Goal: Task Accomplishment & Management: Manage account settings

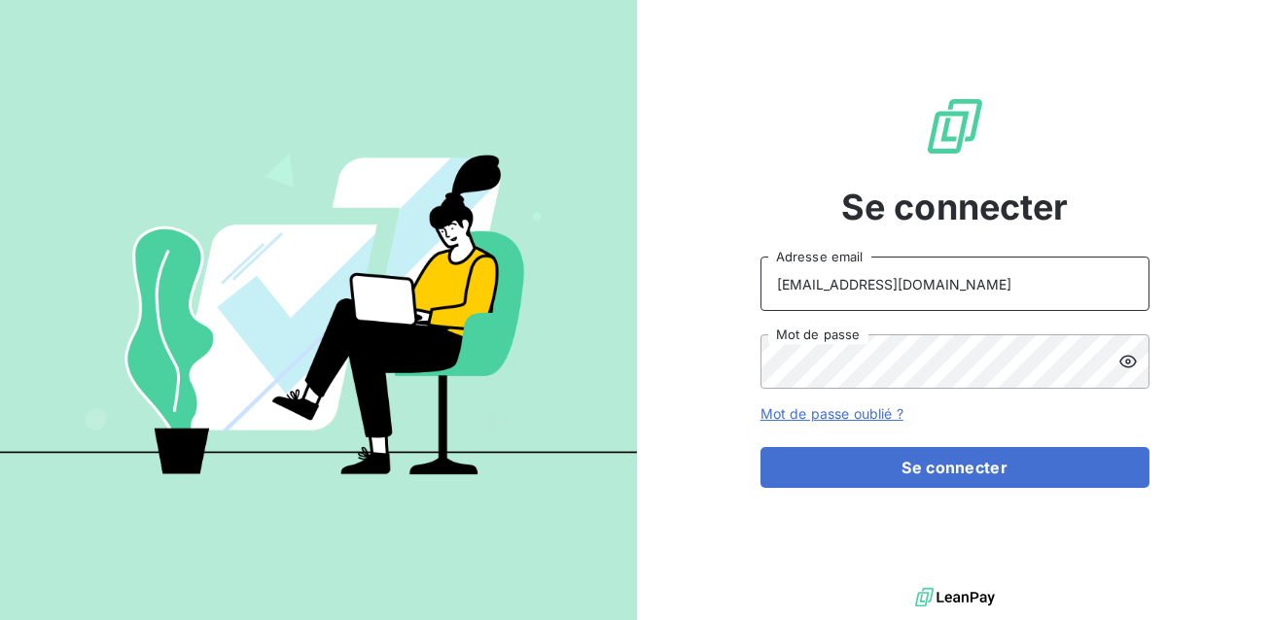
click at [881, 275] on input "[EMAIL_ADDRESS][DOMAIN_NAME]" at bounding box center [954, 284] width 389 height 54
click at [760, 447] on button "Se connecter" at bounding box center [954, 467] width 389 height 41
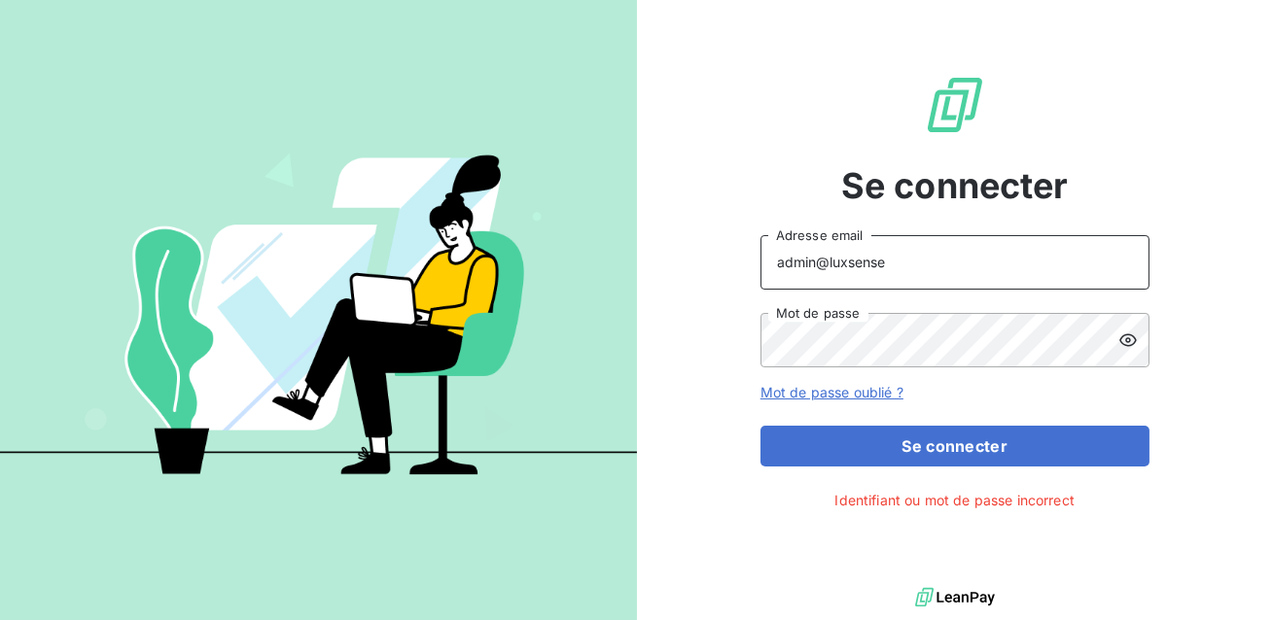
type input "admin@luxsense"
click at [760, 426] on button "Se connecter" at bounding box center [954, 446] width 389 height 41
click at [777, 267] on input "admin@luxsense" at bounding box center [954, 262] width 389 height 54
click at [760, 426] on button "Se connecter" at bounding box center [954, 446] width 389 height 41
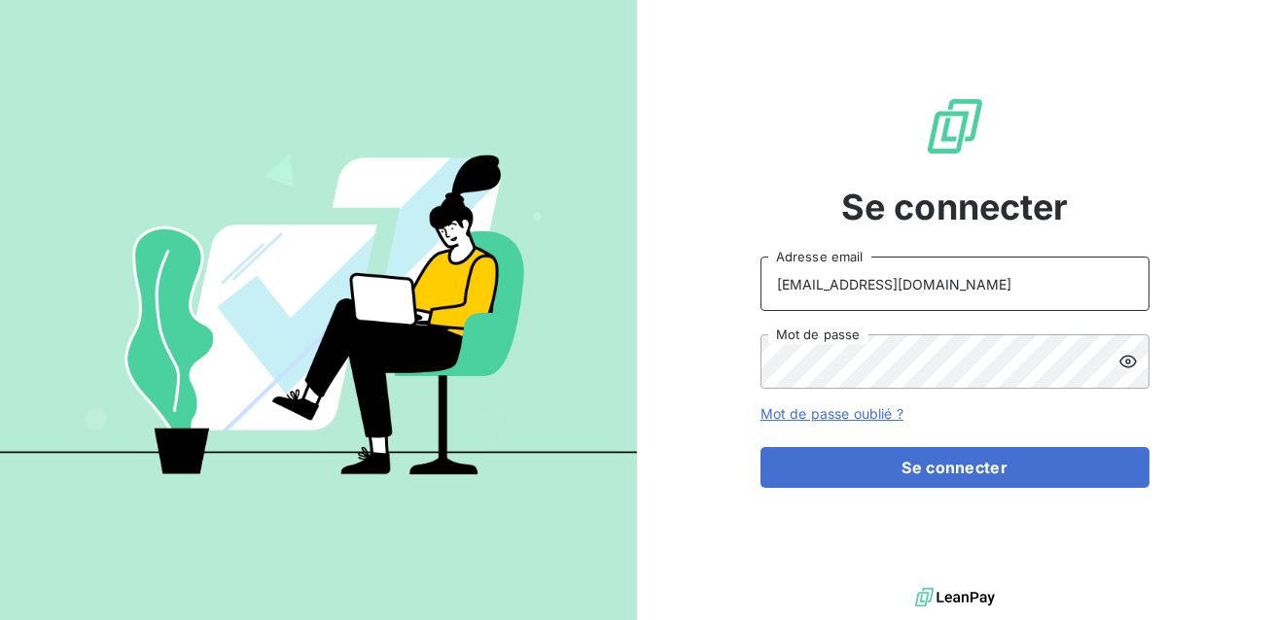
click at [912, 276] on input "[EMAIL_ADDRESS][DOMAIN_NAME]" at bounding box center [954, 284] width 389 height 54
type input "admin@luxsense"
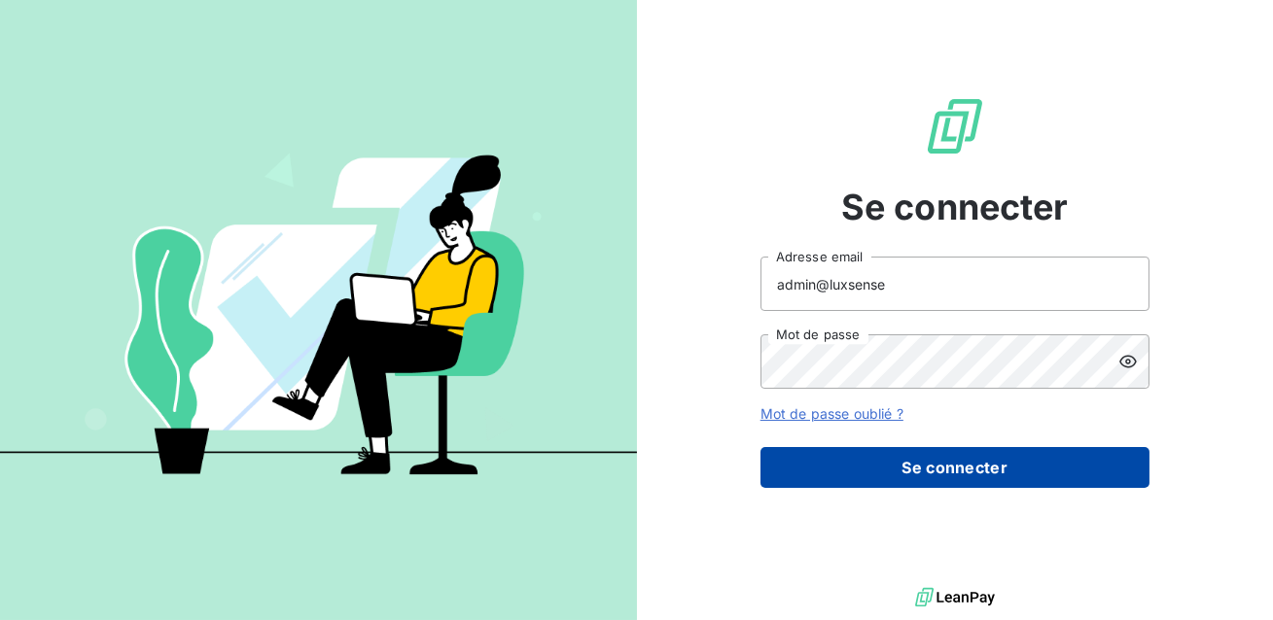
click at [907, 468] on button "Se connecter" at bounding box center [954, 467] width 389 height 41
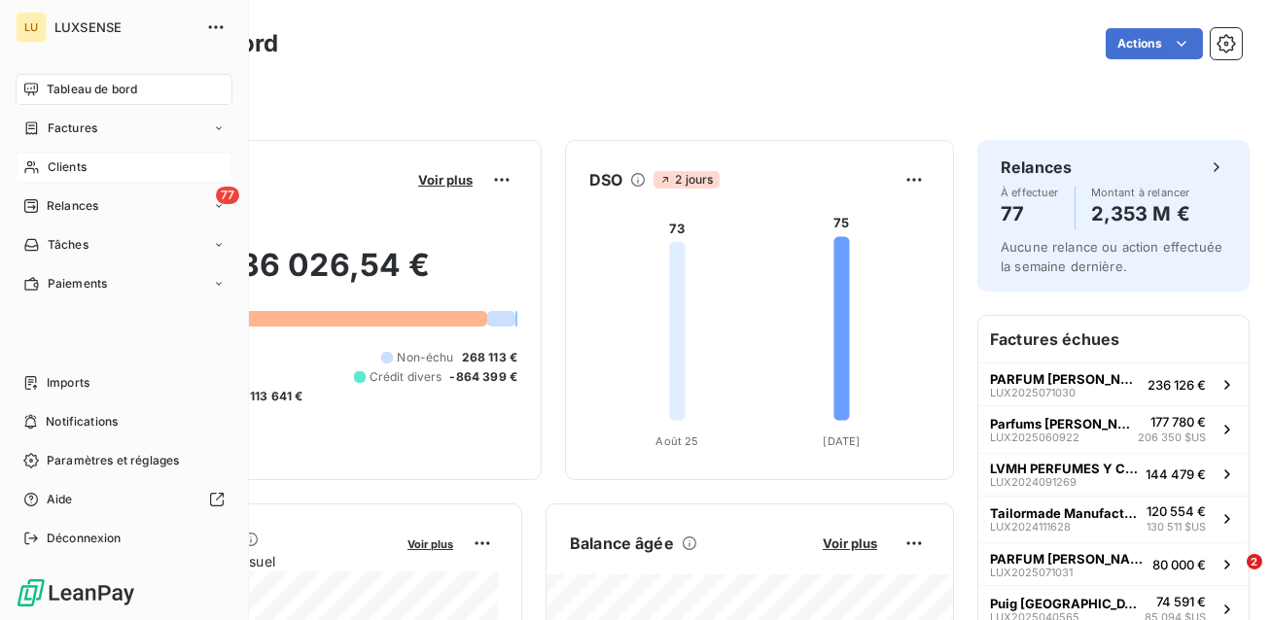
click at [49, 167] on span "Clients" at bounding box center [67, 168] width 39 height 18
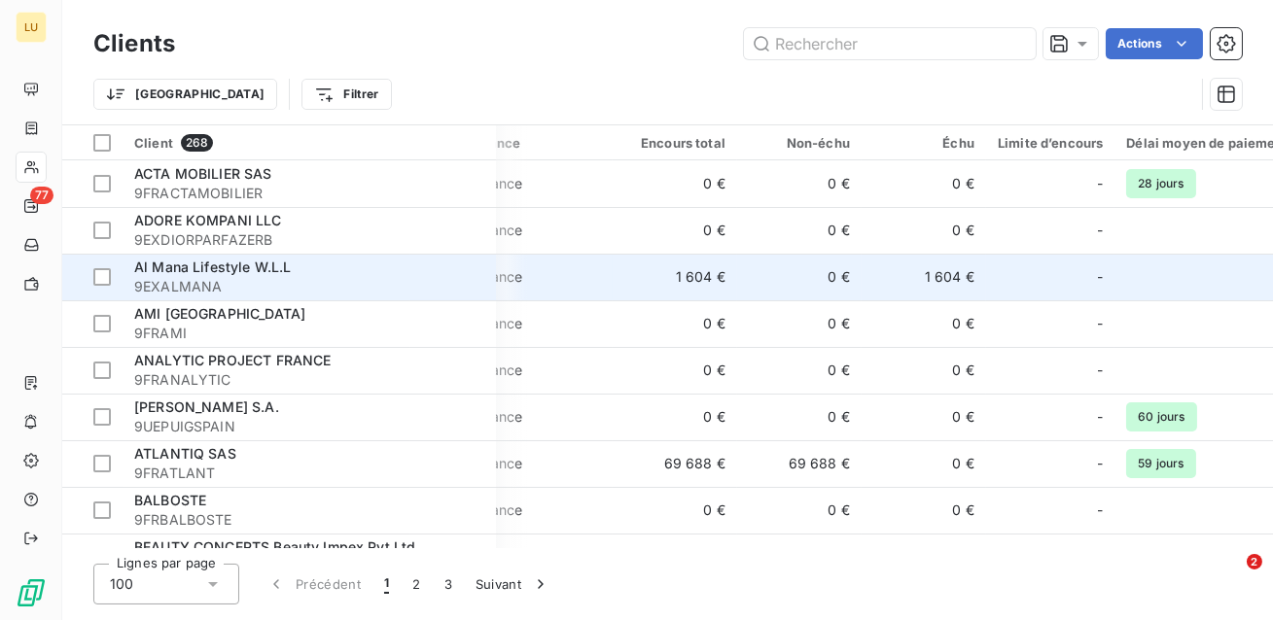
scroll to position [0, 162]
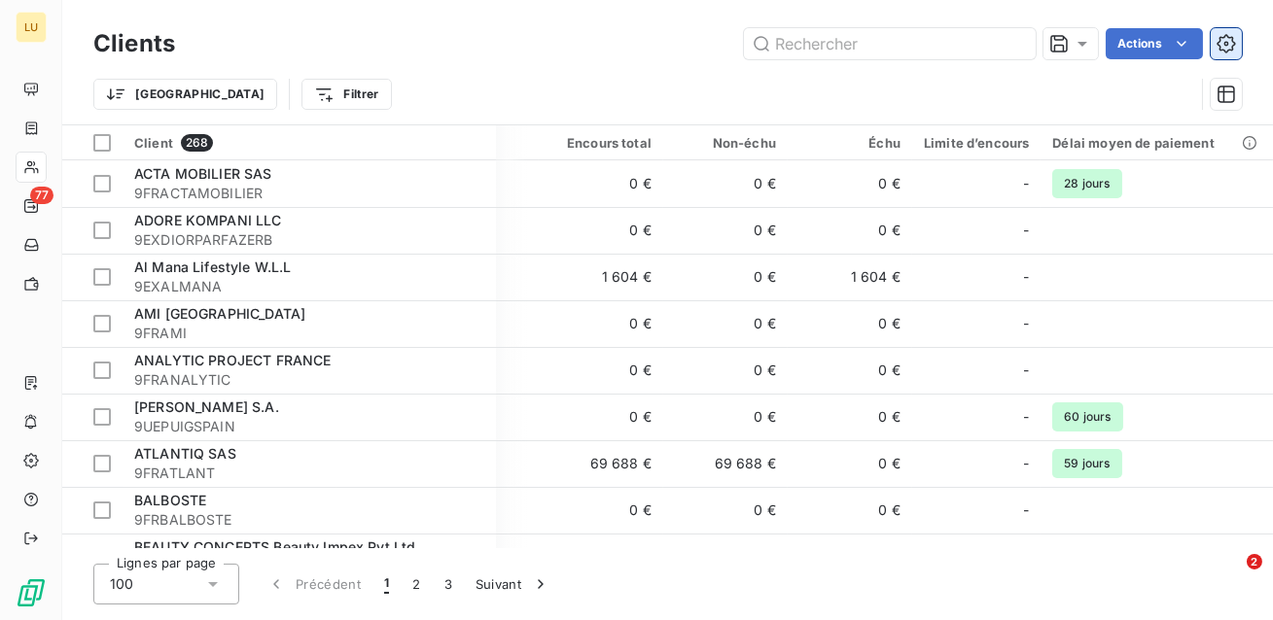
click at [1235, 43] on icon "button" at bounding box center [1226, 43] width 18 height 18
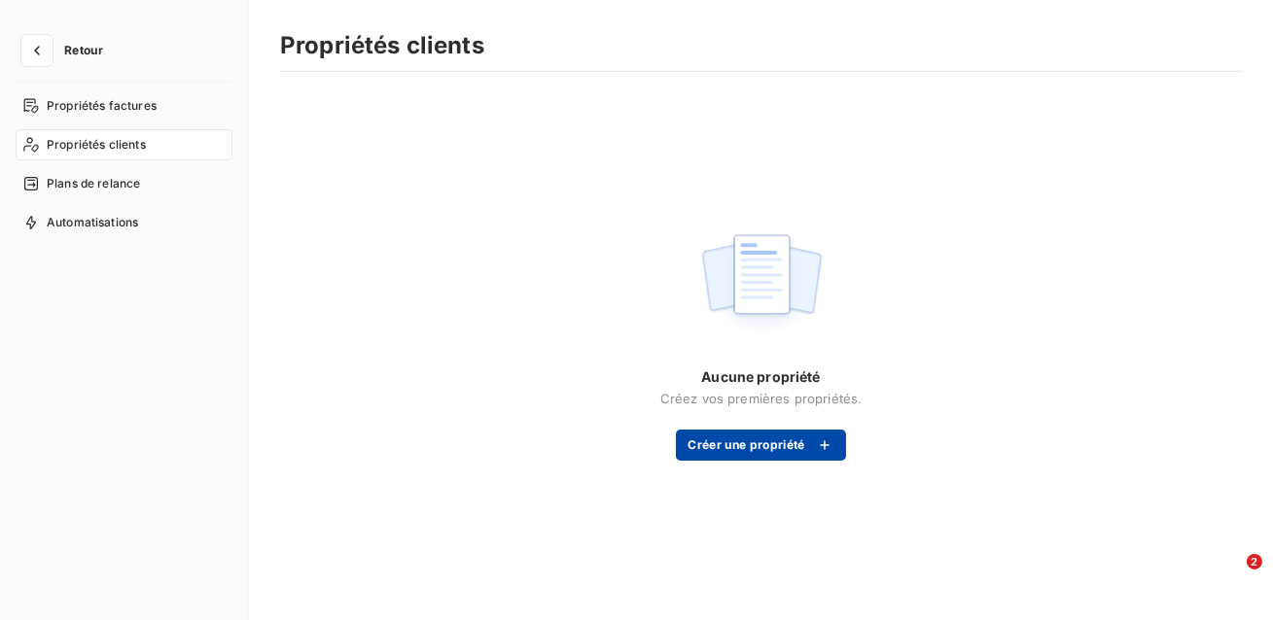
click at [740, 443] on button "Créer une propriété" at bounding box center [760, 445] width 169 height 31
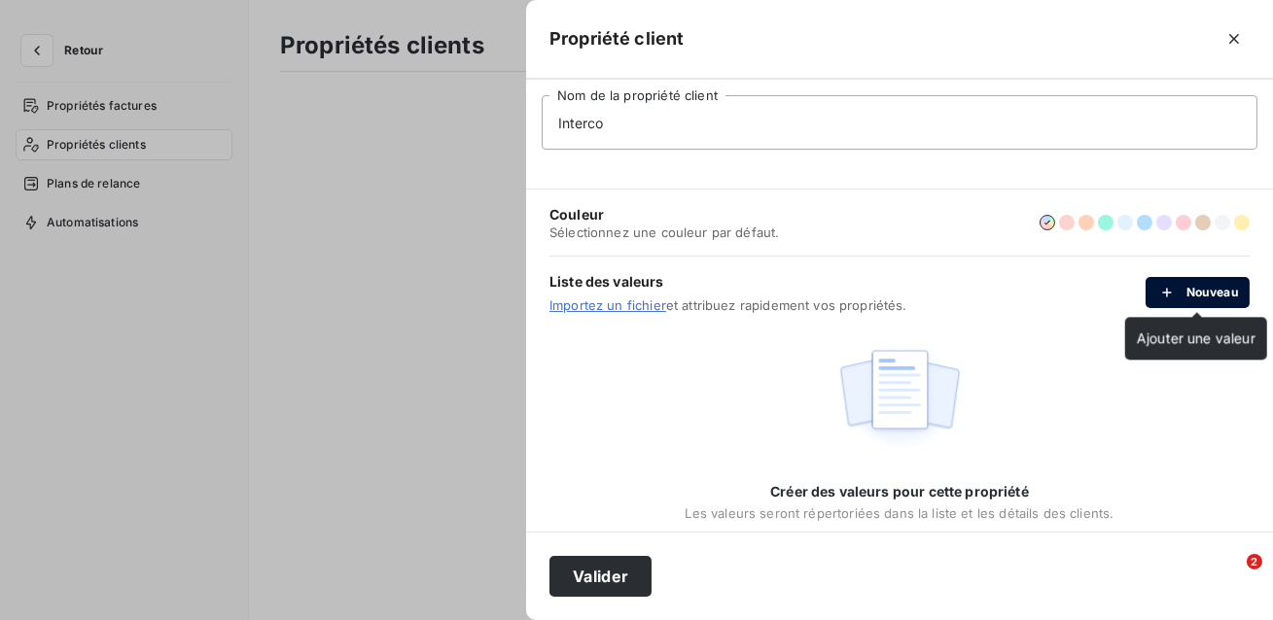
type input "Interco"
click at [1200, 300] on button "Nouveau" at bounding box center [1198, 292] width 104 height 31
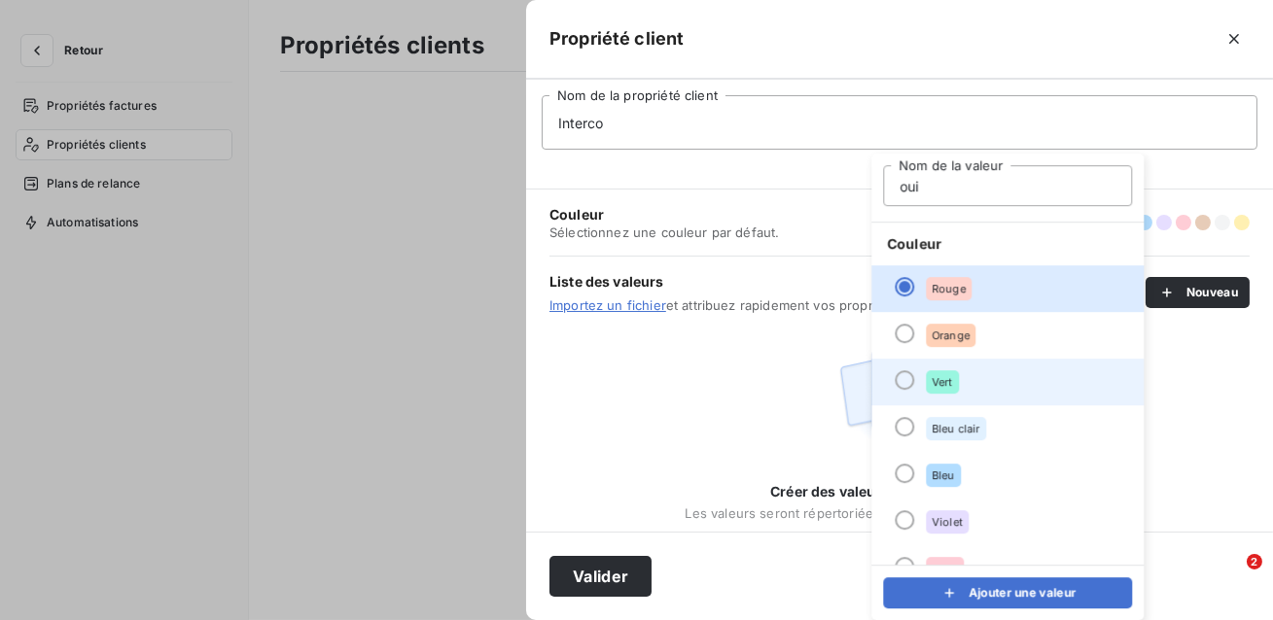
type input "oui"
click at [914, 373] on li "Vert" at bounding box center [1007, 382] width 272 height 47
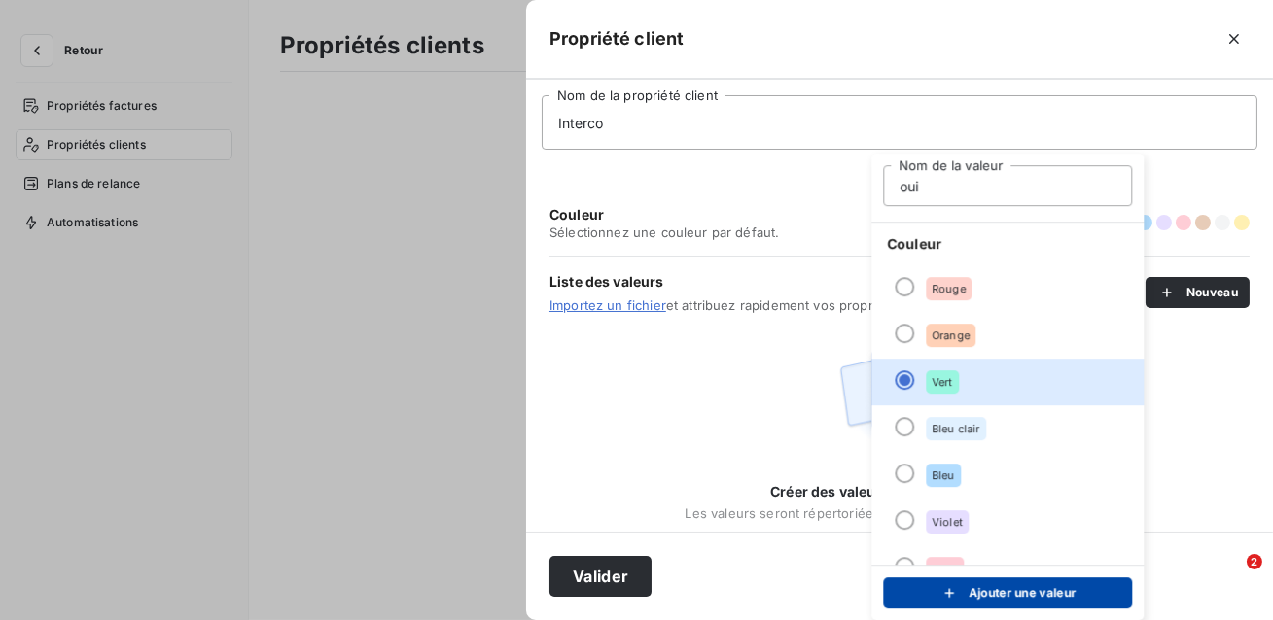
click at [993, 596] on button "Ajouter une valeur" at bounding box center [1007, 593] width 249 height 31
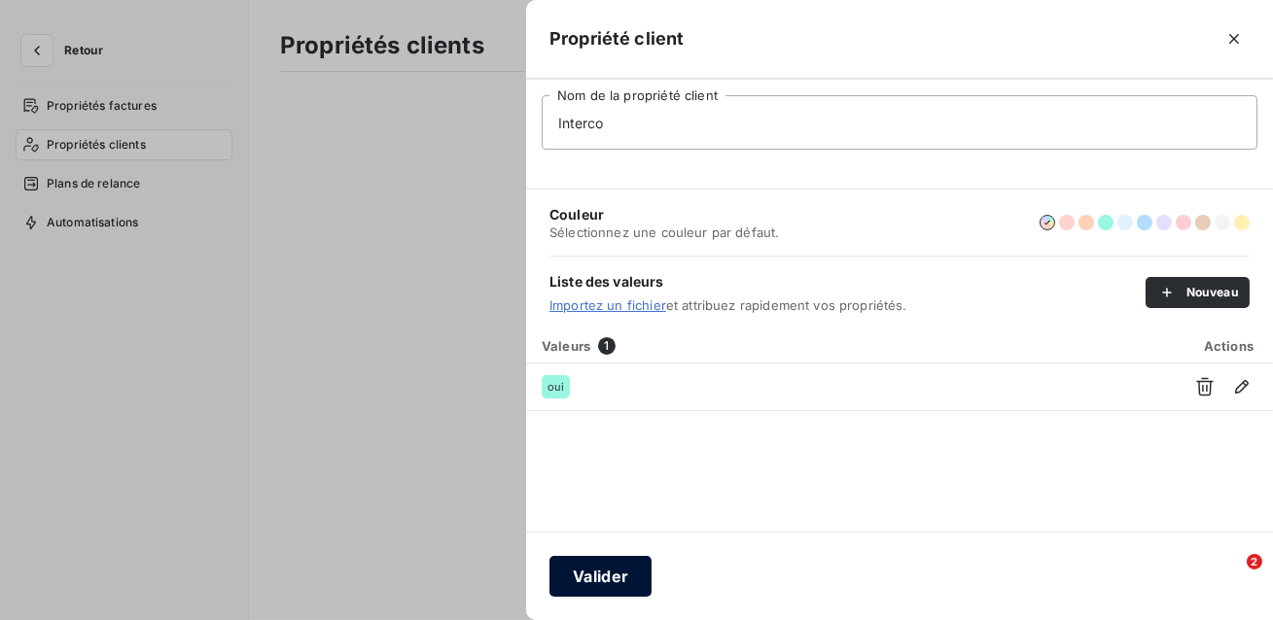
click at [598, 572] on button "Valider" at bounding box center [600, 576] width 102 height 41
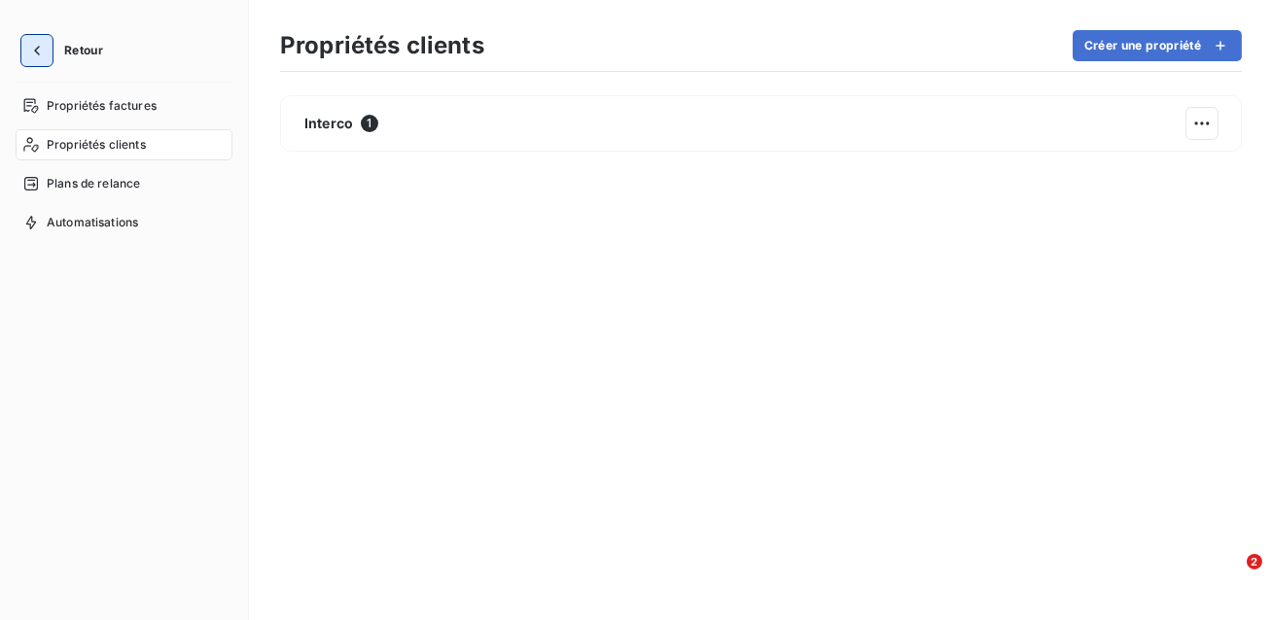
click at [43, 49] on icon "button" at bounding box center [36, 50] width 19 height 19
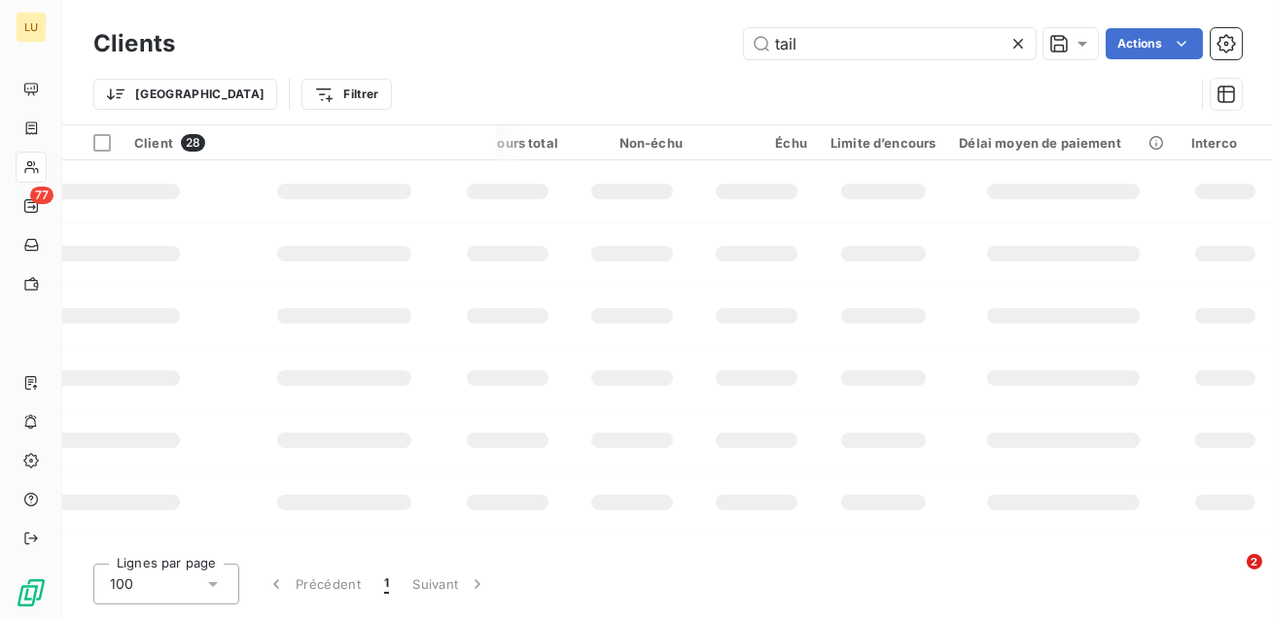
scroll to position [0, 246]
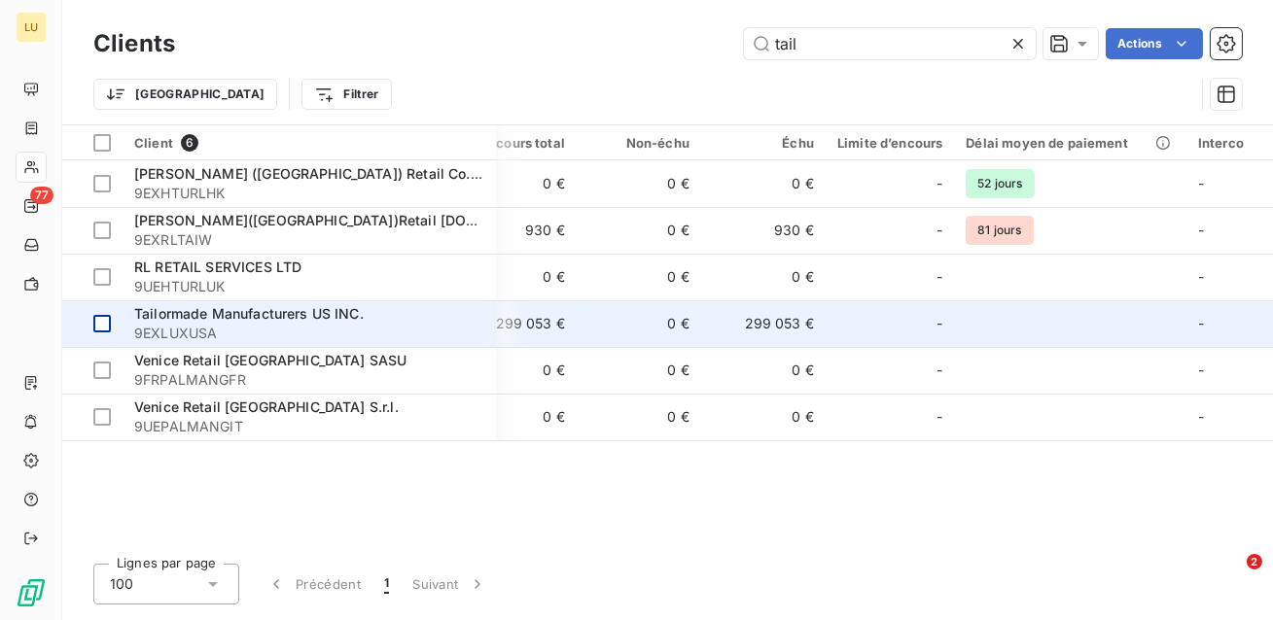
type input "tail"
click at [105, 328] on div at bounding box center [102, 324] width 18 height 18
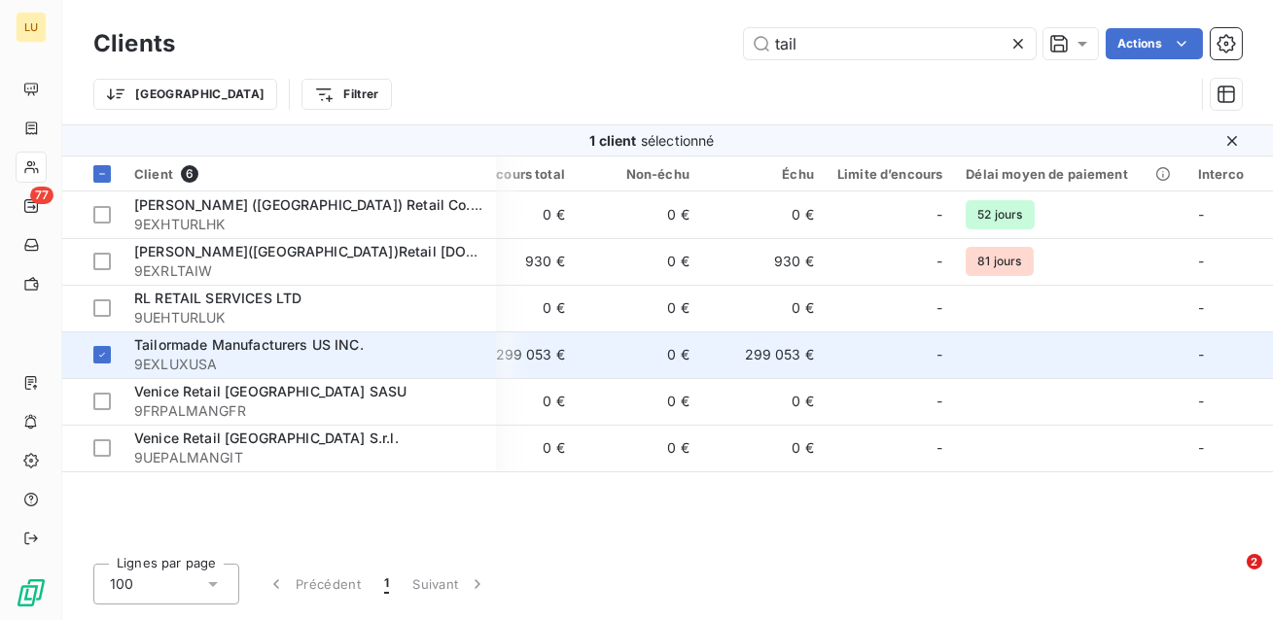
click at [355, 342] on span "Tailormade Manufacturers US INC." at bounding box center [249, 344] width 230 height 17
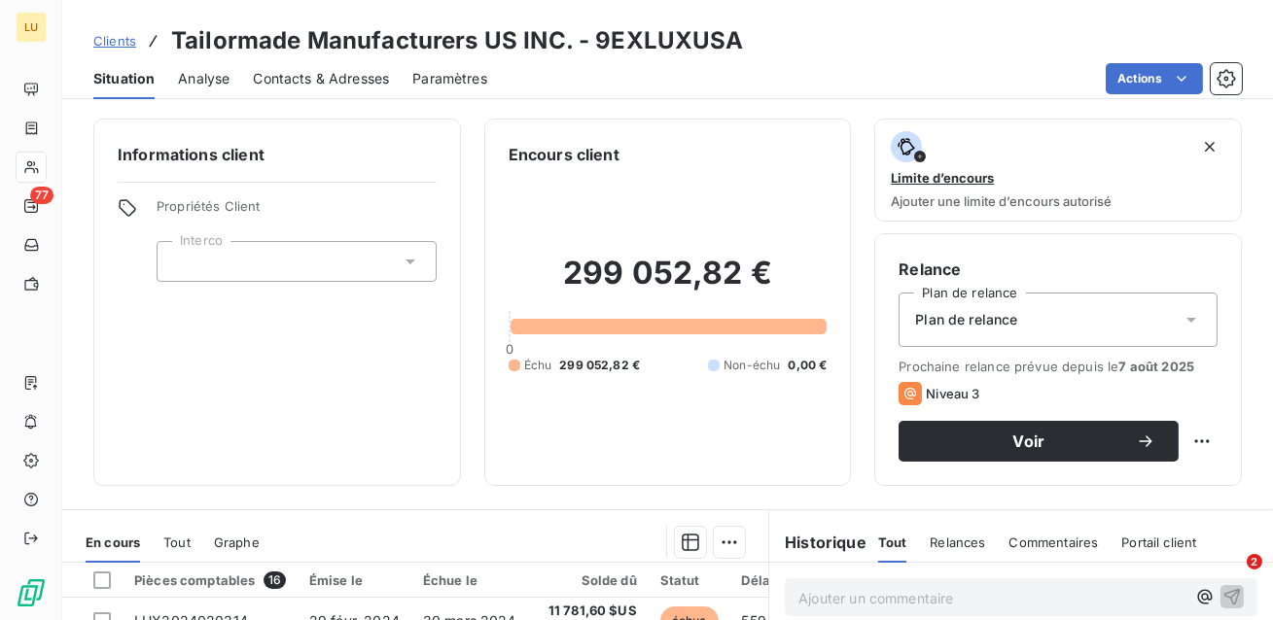
click at [305, 265] on div at bounding box center [297, 261] width 280 height 41
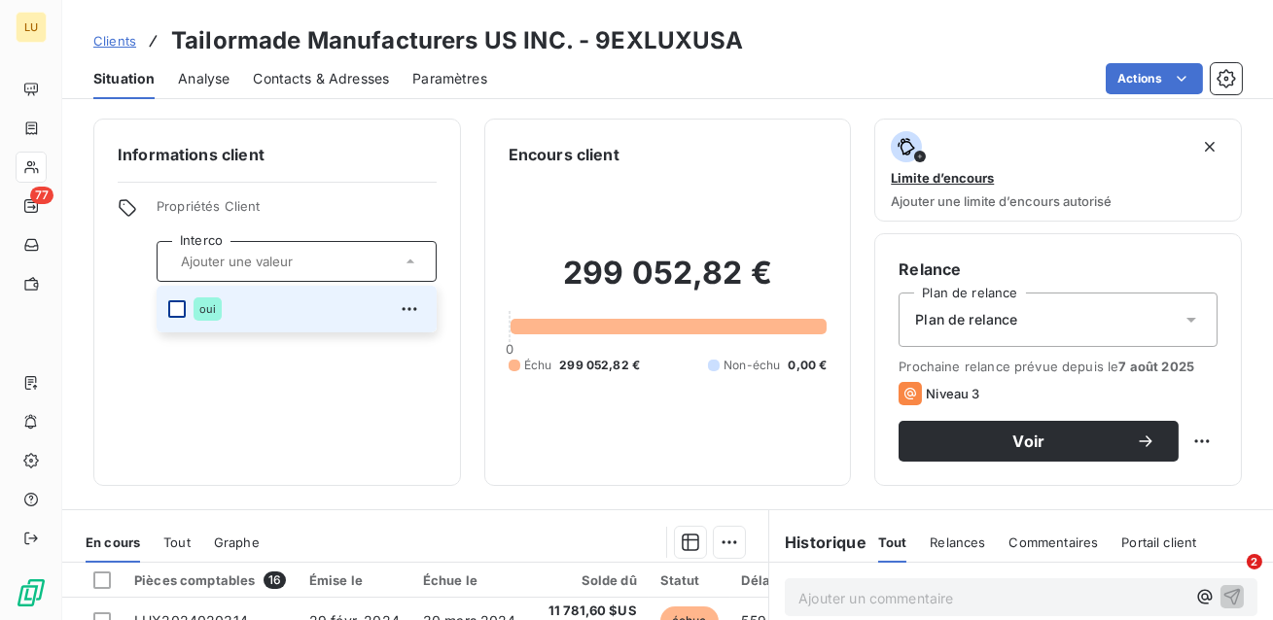
click at [180, 312] on div at bounding box center [177, 309] width 18 height 18
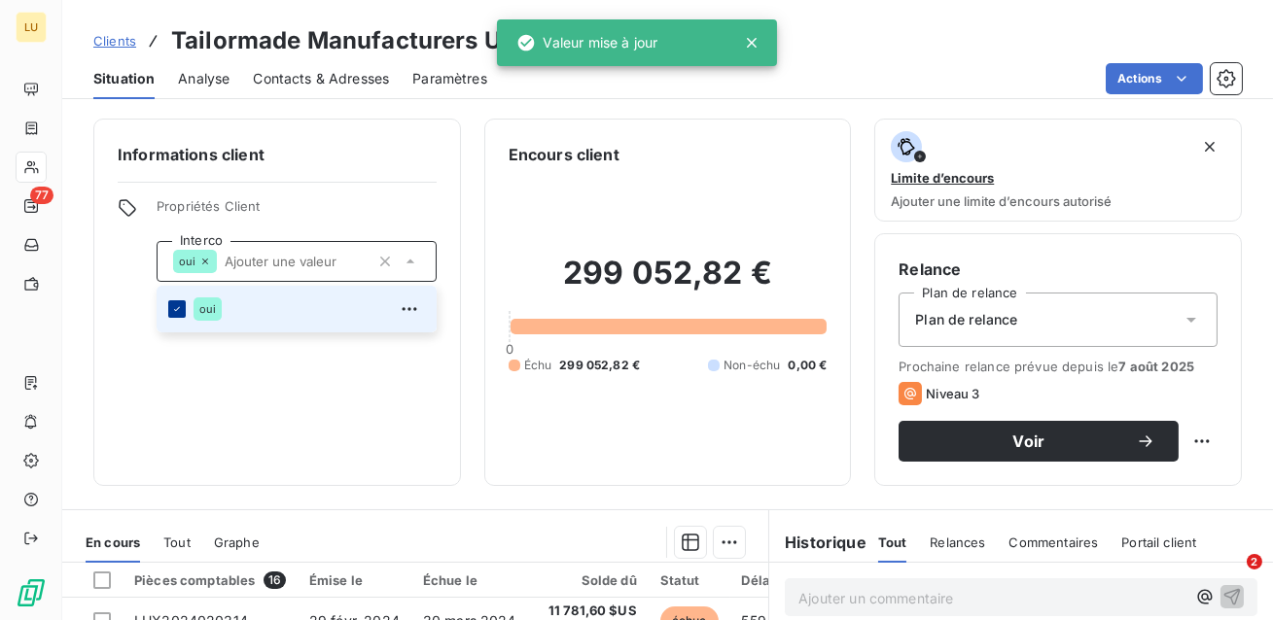
click at [180, 312] on icon at bounding box center [177, 309] width 12 height 12
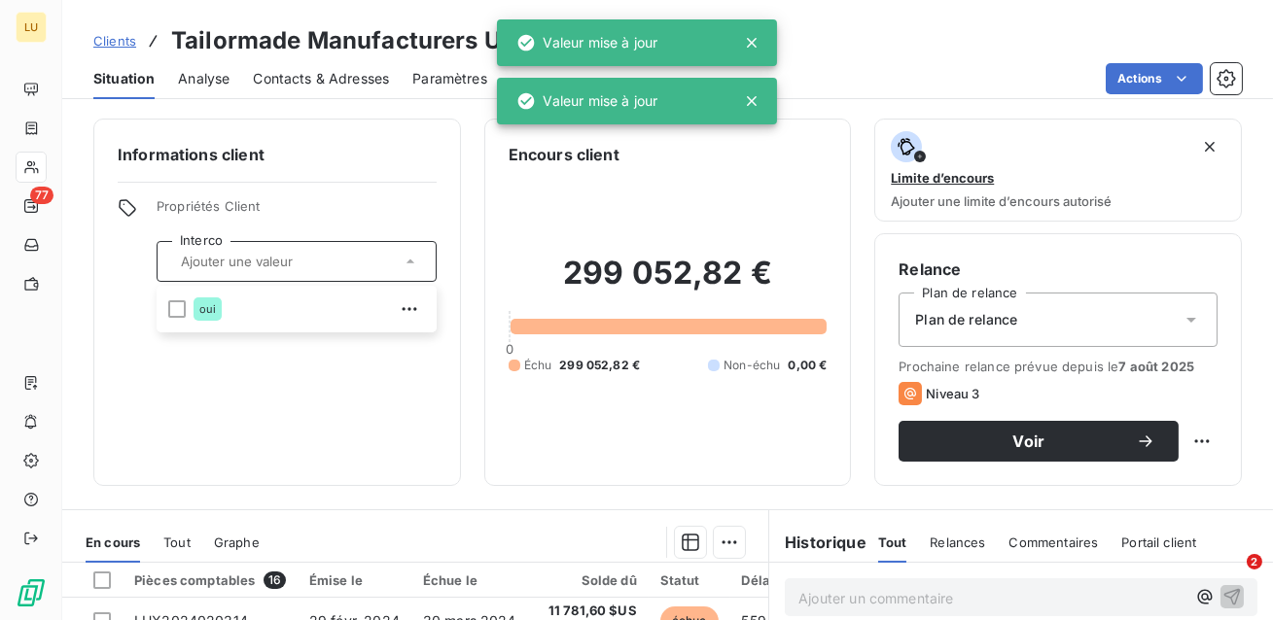
click at [122, 40] on span "Clients" at bounding box center [114, 41] width 43 height 16
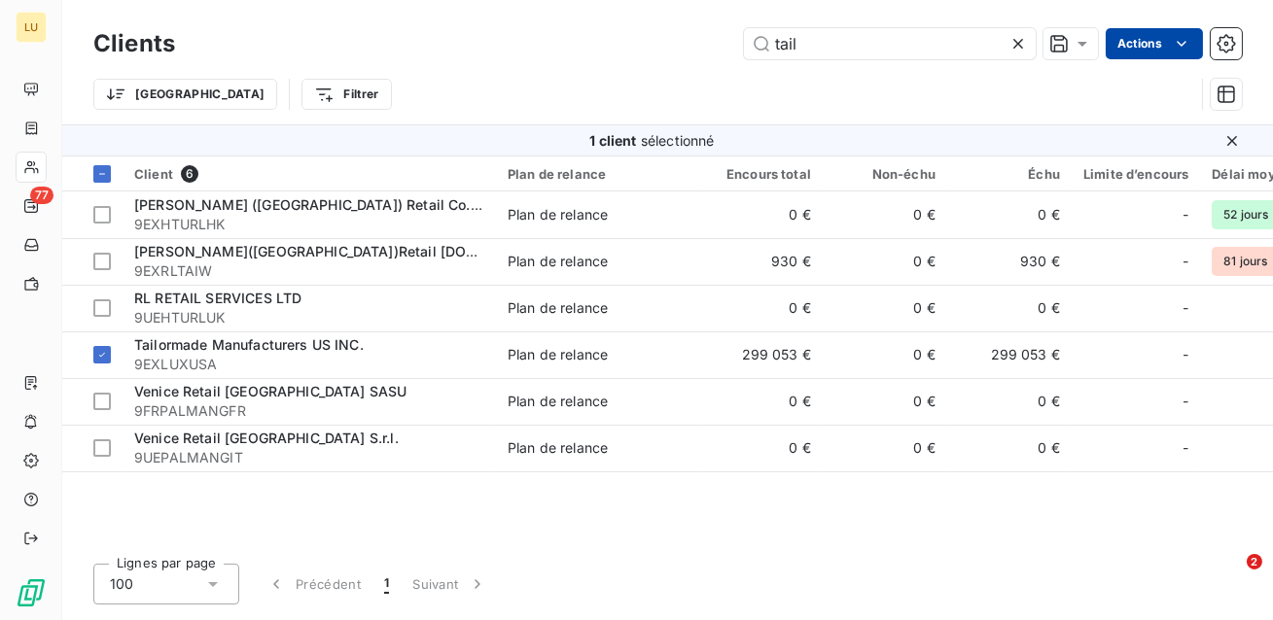
click at [1154, 48] on html "LU 77 Clients tail Actions Trier Filtrer 1 client sélectionné Client 6 Plan de …" at bounding box center [636, 310] width 1273 height 620
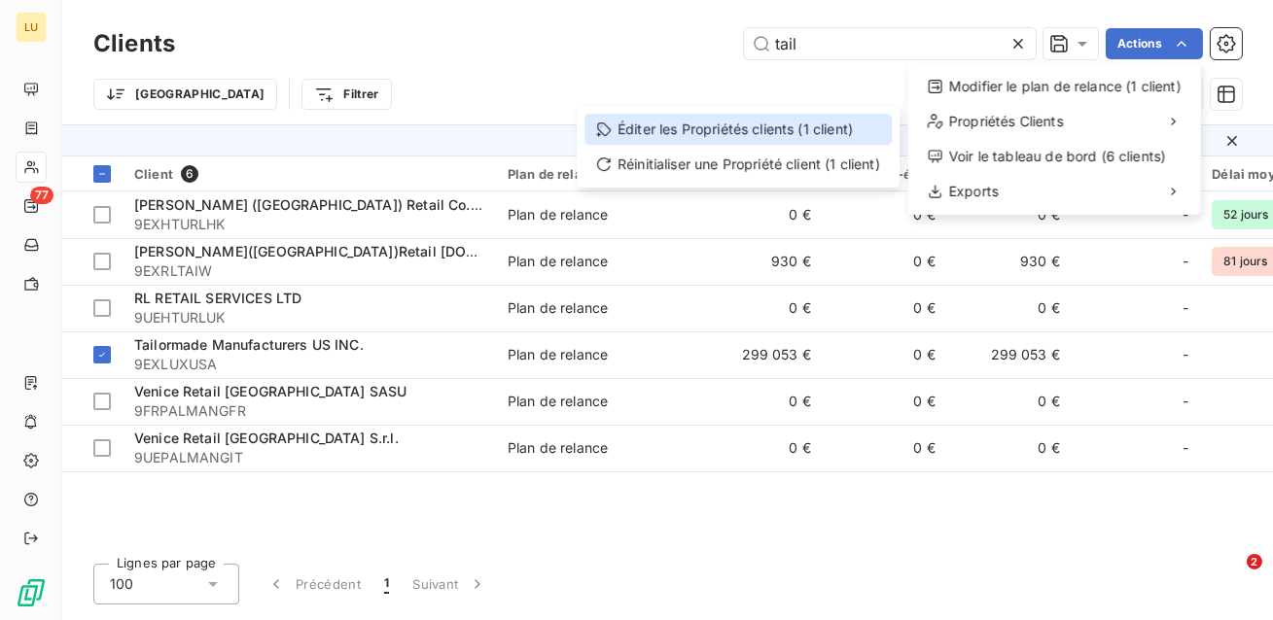
click at [845, 134] on div "Éditer les Propriétés clients (1 client)" at bounding box center [737, 129] width 307 height 31
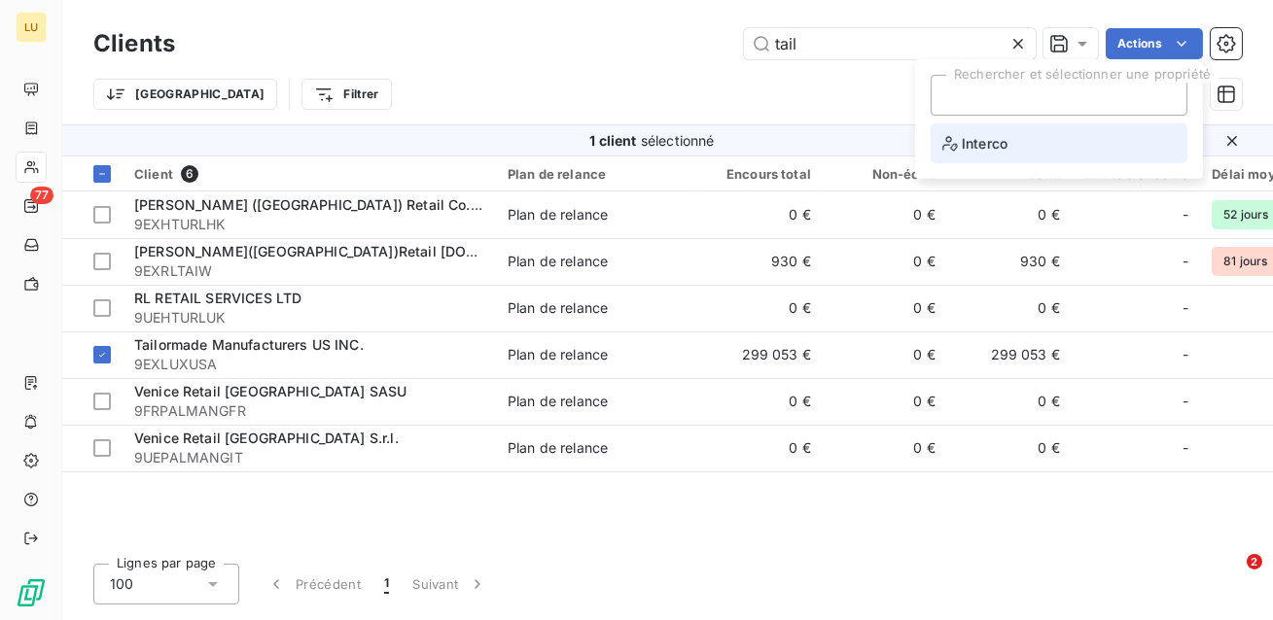
click at [983, 152] on span "Interco" at bounding box center [974, 143] width 65 height 24
click at [952, 150] on div at bounding box center [951, 147] width 18 height 18
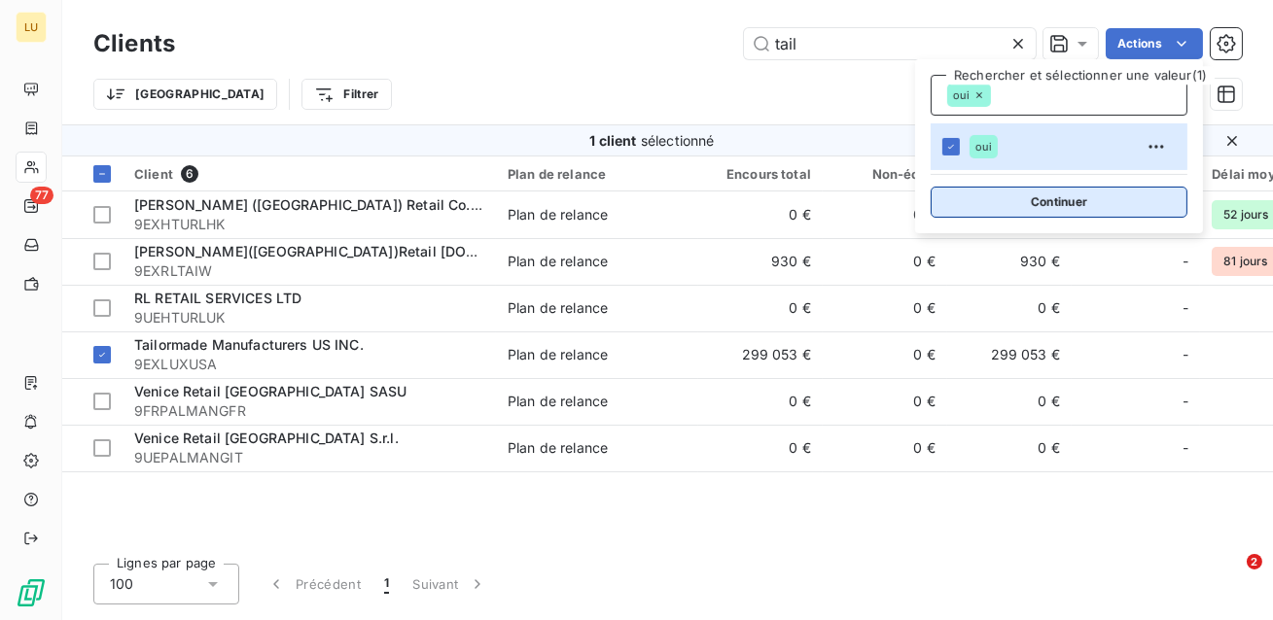
click at [1015, 197] on button "Continuer" at bounding box center [1059, 202] width 257 height 31
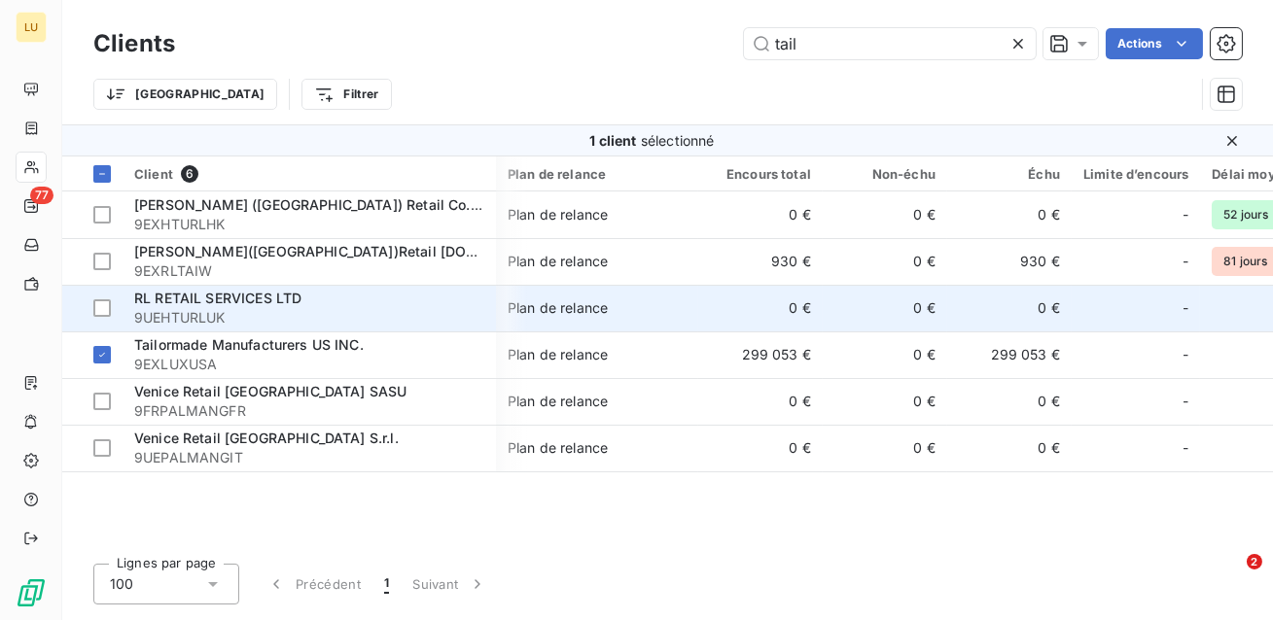
scroll to position [0, 246]
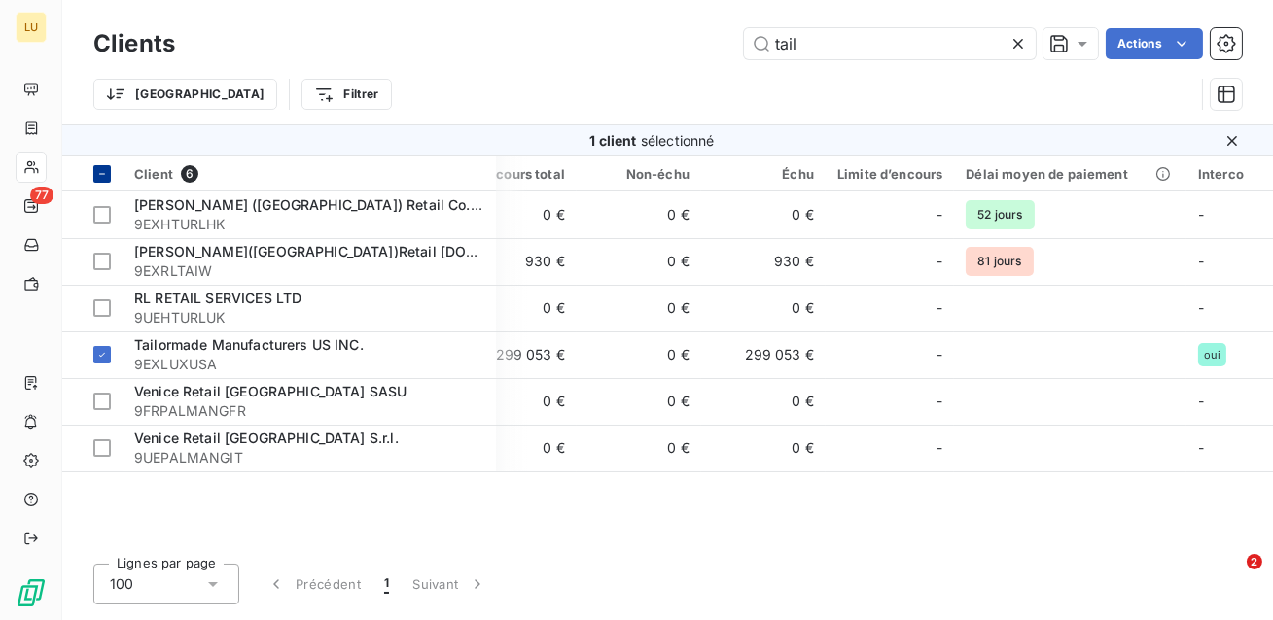
click at [103, 174] on icon at bounding box center [102, 174] width 6 height 1
click at [103, 173] on icon at bounding box center [102, 174] width 12 height 12
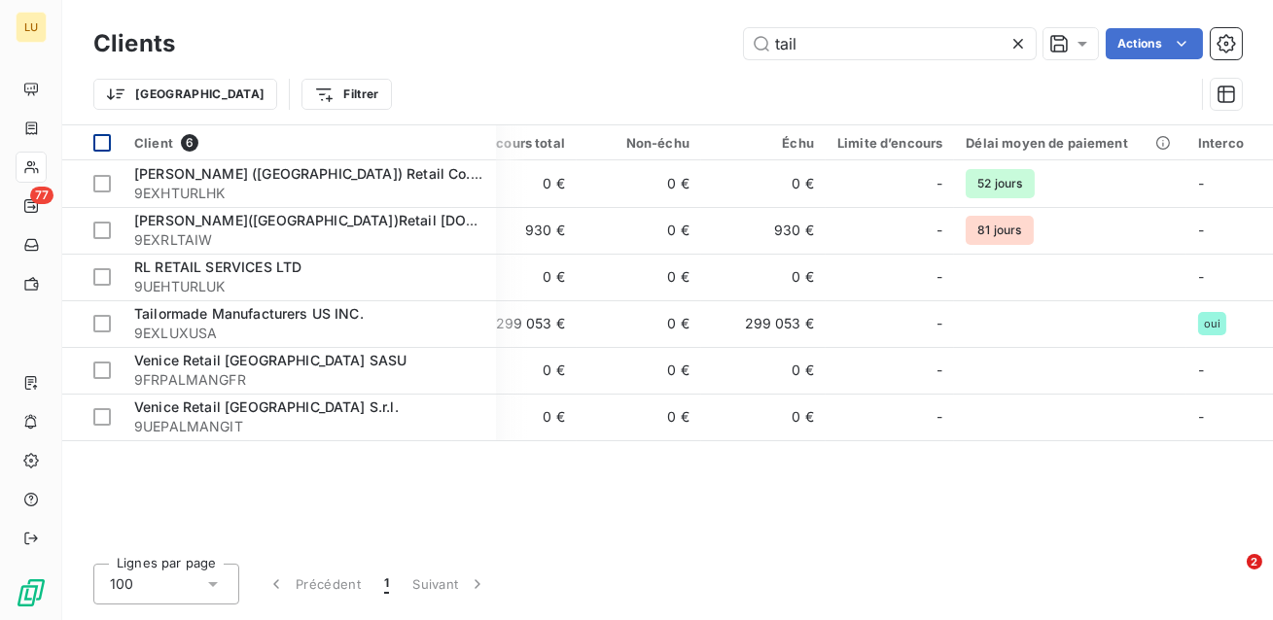
click at [1025, 48] on icon at bounding box center [1017, 43] width 19 height 19
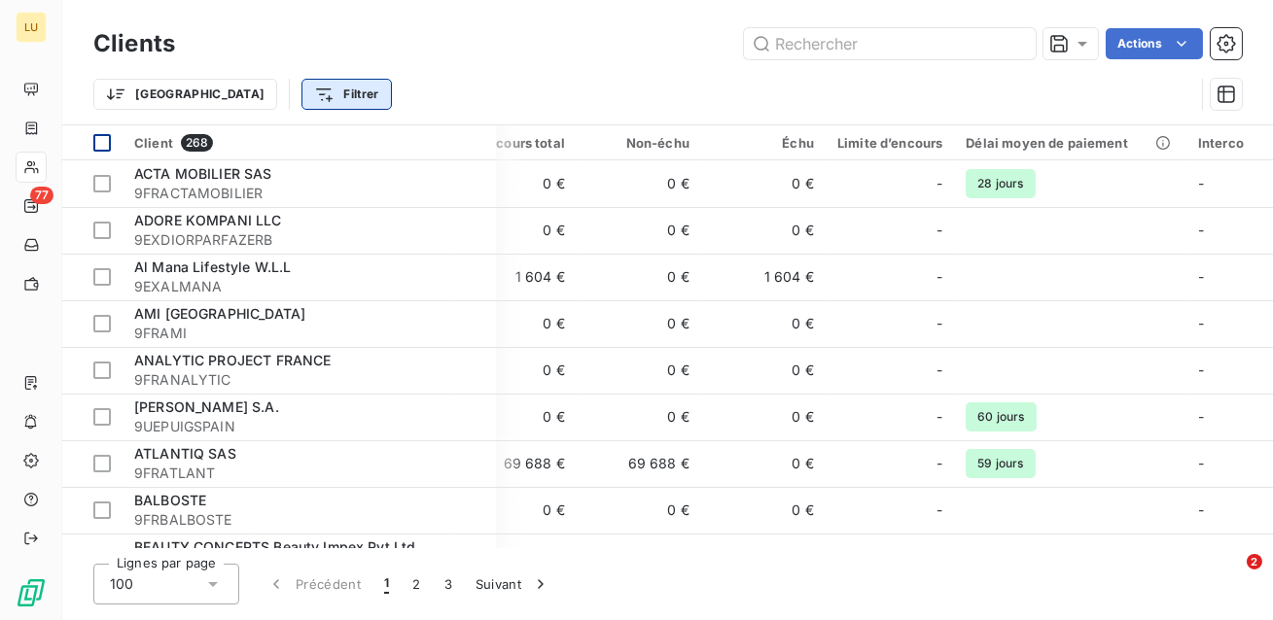
click at [265, 101] on html "LU 77 Clients Actions Trier Filtrer Client 268 Plan de relance Encours total No…" at bounding box center [636, 310] width 1273 height 620
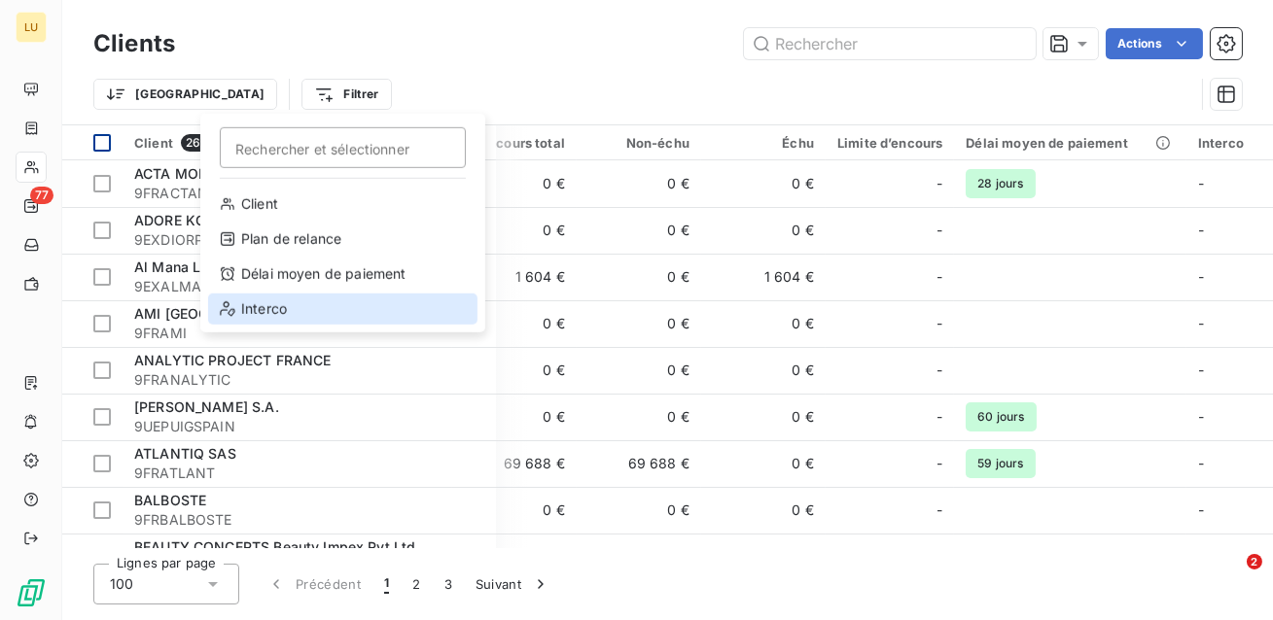
click at [274, 312] on div "Interco" at bounding box center [342, 309] width 269 height 31
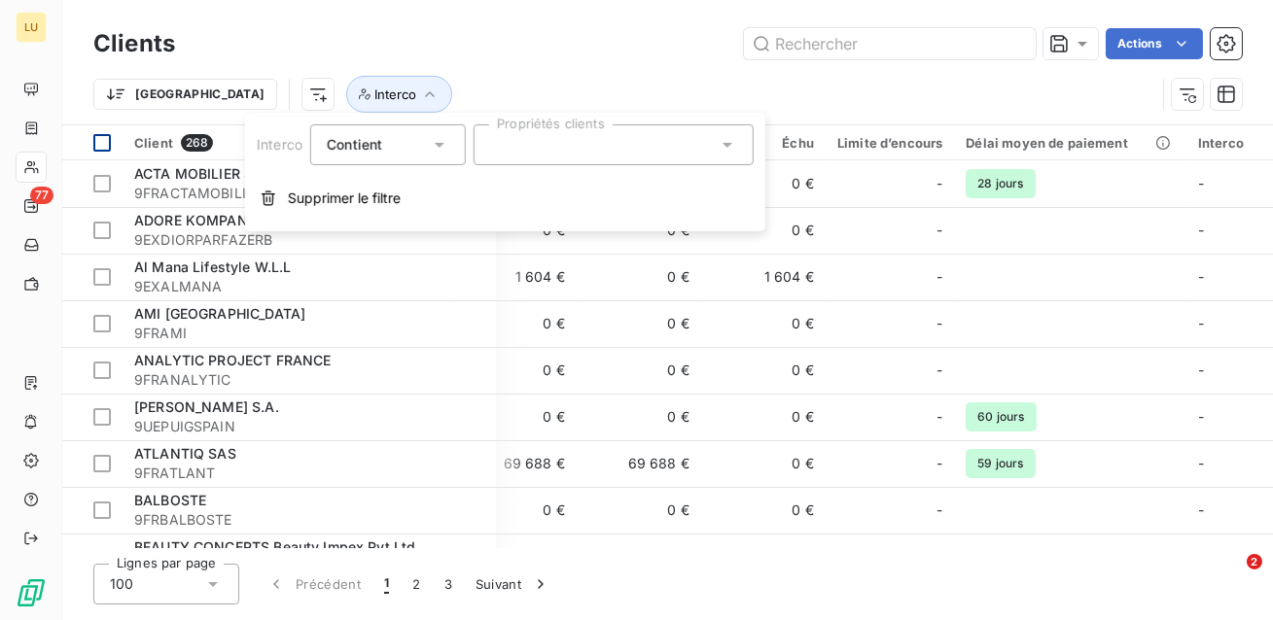
click at [409, 149] on div "Contient" at bounding box center [378, 144] width 103 height 27
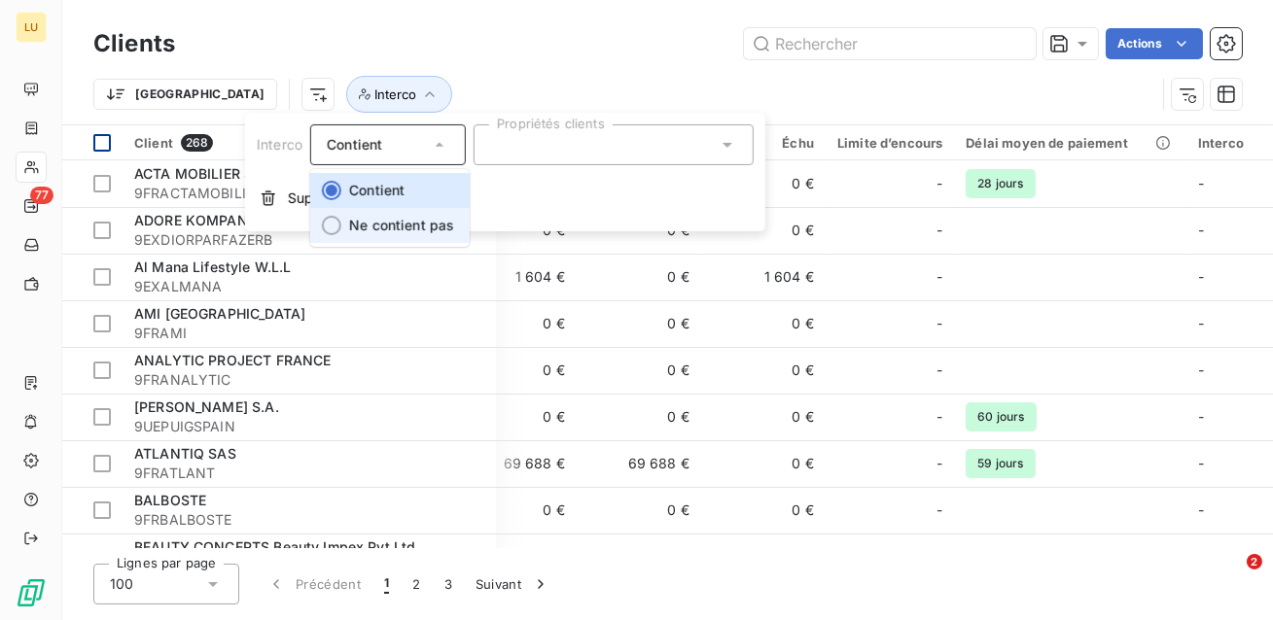
click at [397, 226] on span "Ne contient pas" at bounding box center [401, 225] width 105 height 17
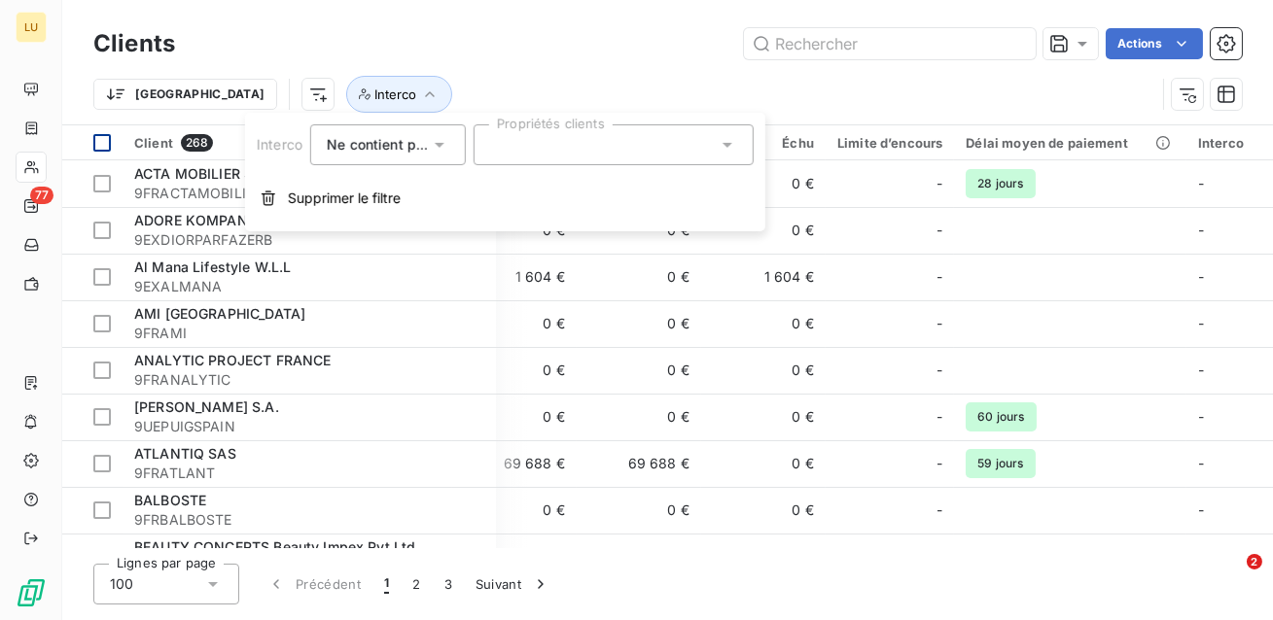
click at [524, 143] on div at bounding box center [614, 144] width 280 height 41
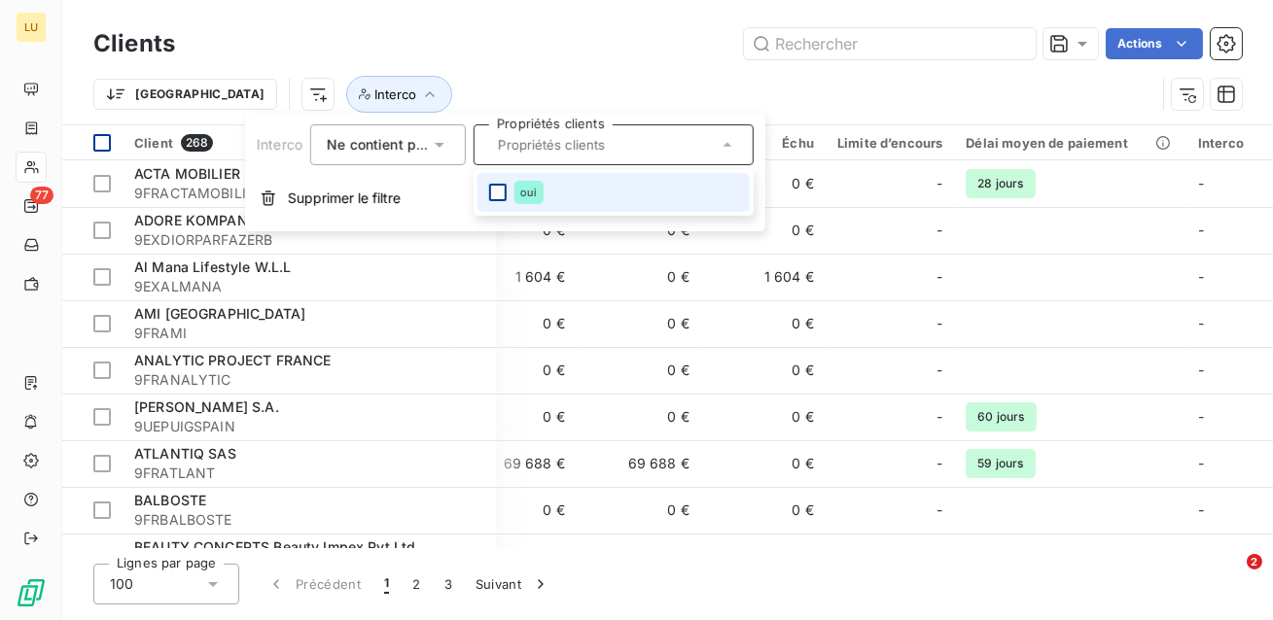
click at [498, 196] on div at bounding box center [498, 193] width 18 height 18
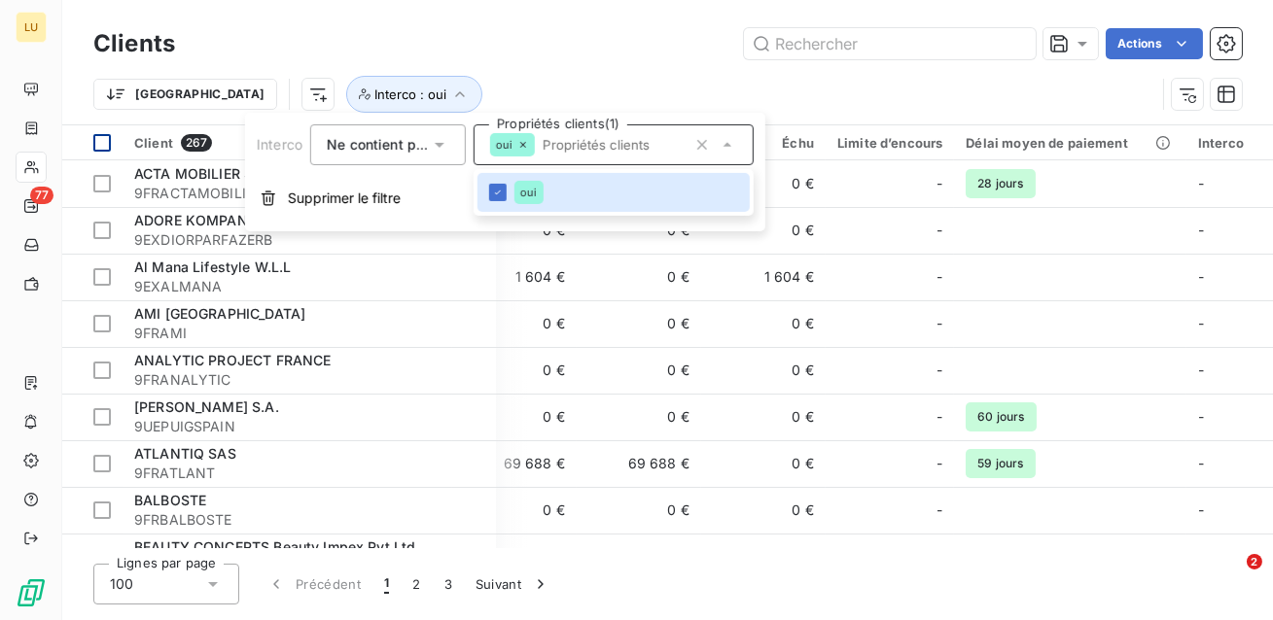
click at [522, 56] on div "Actions" at bounding box center [719, 43] width 1043 height 31
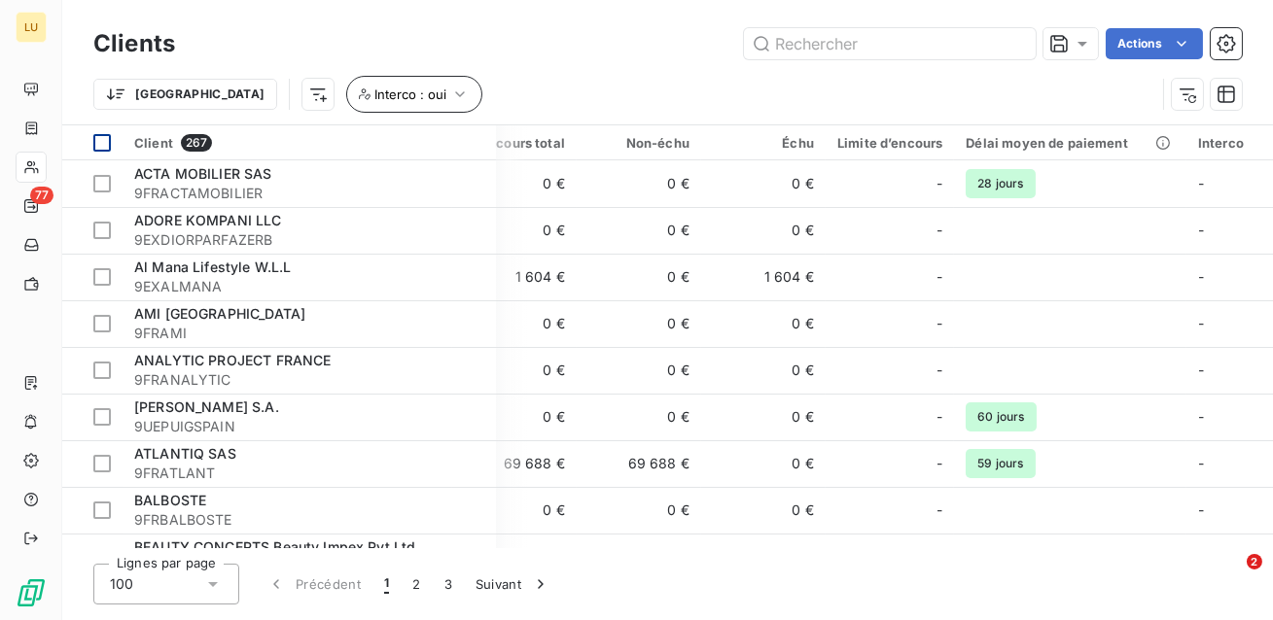
click at [367, 104] on button "Interco : oui" at bounding box center [414, 94] width 136 height 37
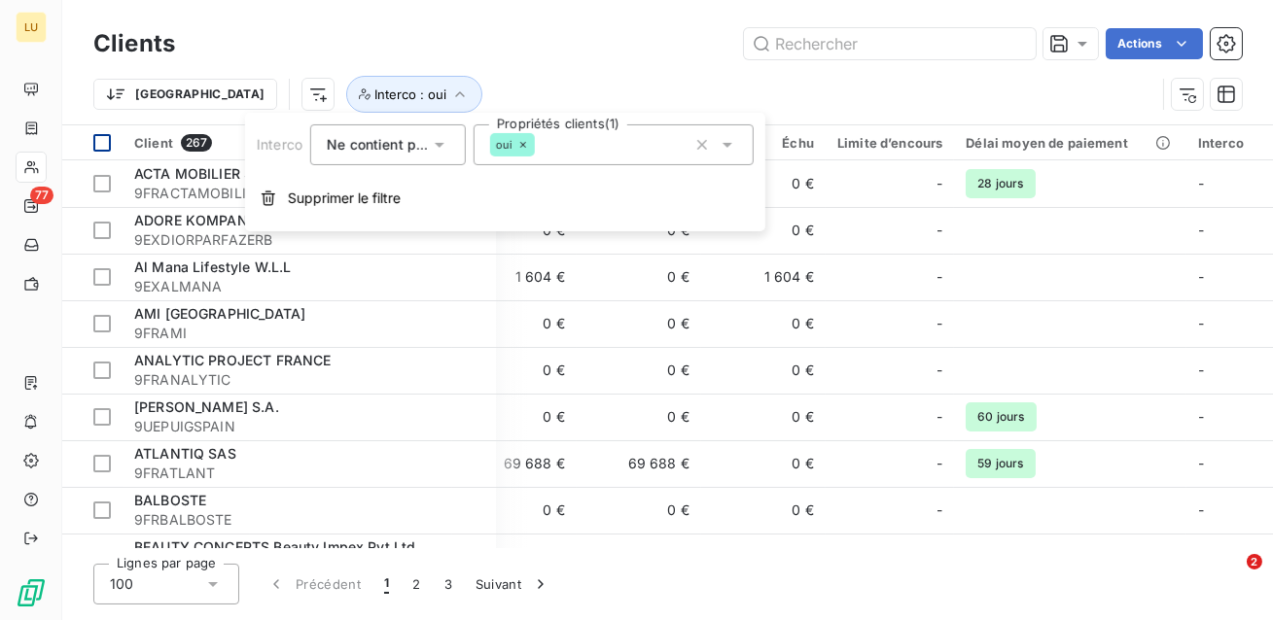
click at [391, 150] on span "Ne contient pas" at bounding box center [379, 144] width 105 height 17
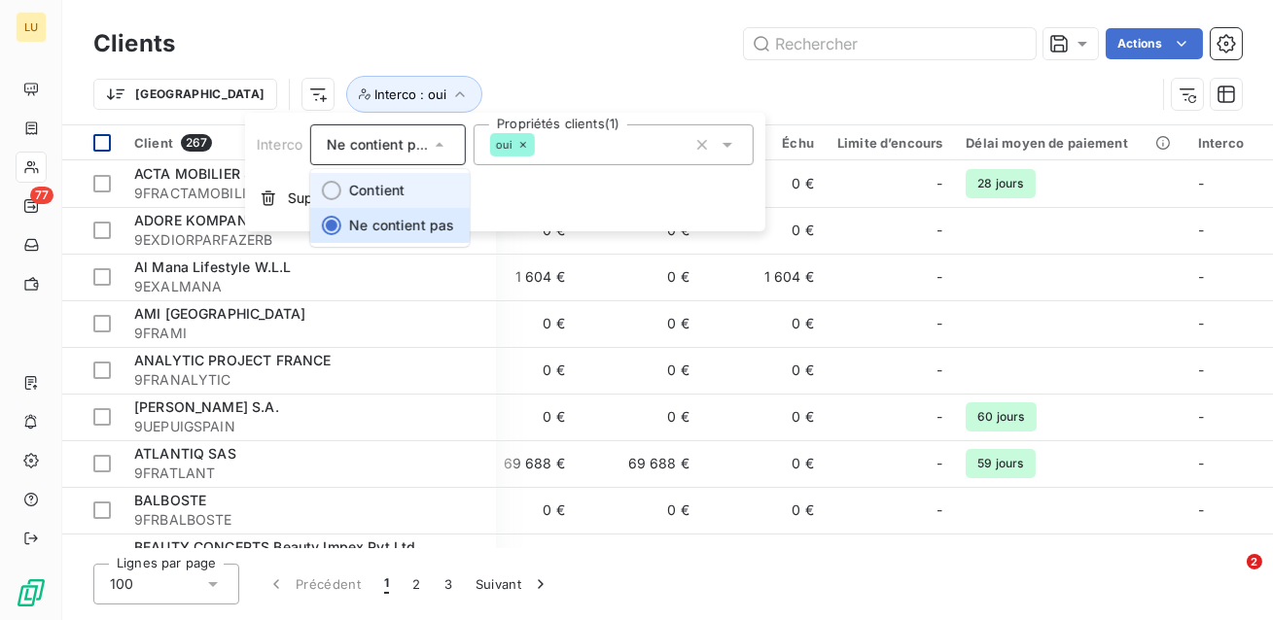
click at [384, 182] on span "Contient" at bounding box center [376, 190] width 55 height 17
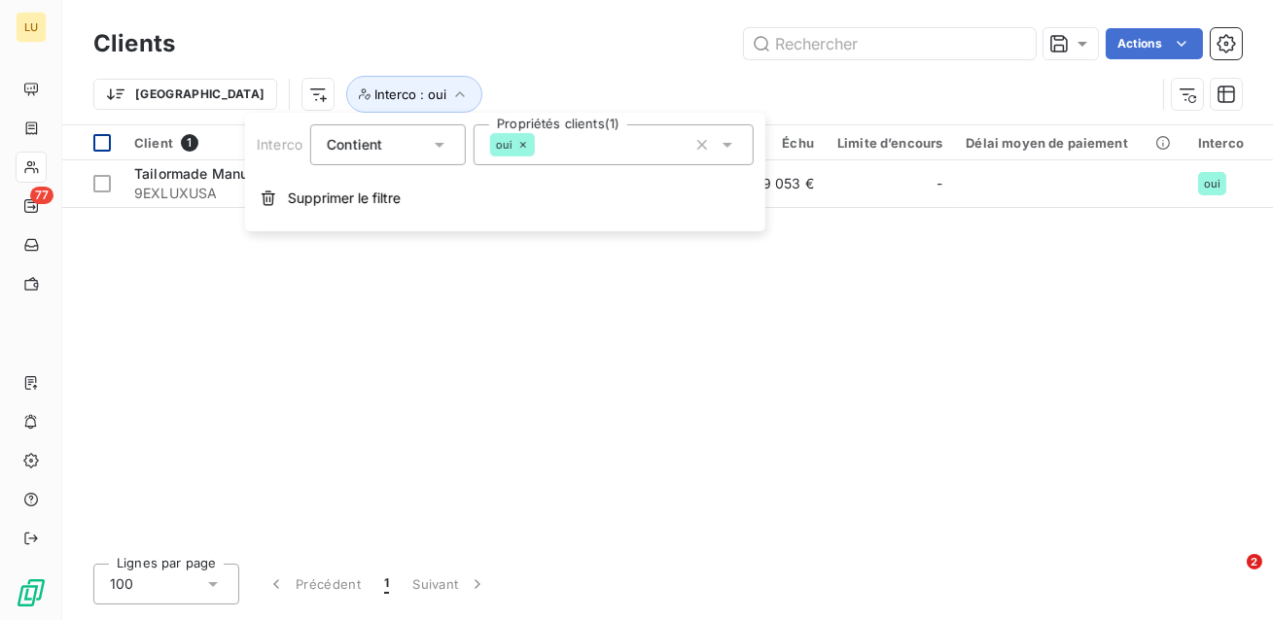
click at [464, 65] on div "Trier Interco : oui" at bounding box center [667, 94] width 1148 height 60
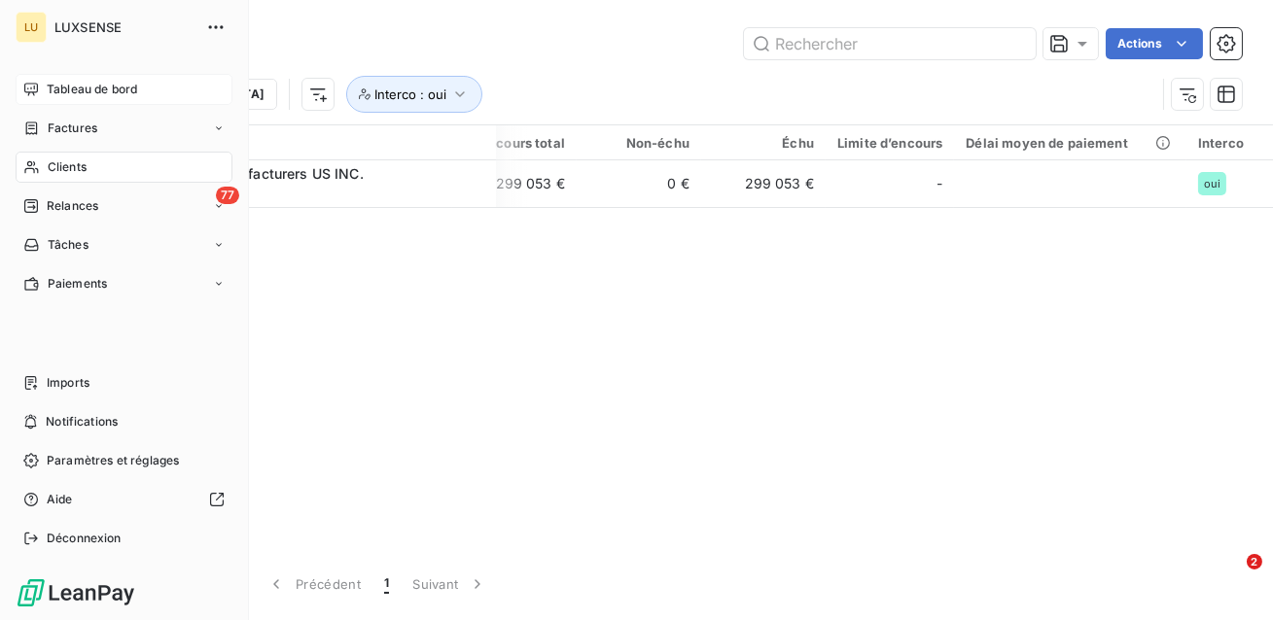
click at [101, 92] on span "Tableau de bord" at bounding box center [92, 90] width 90 height 18
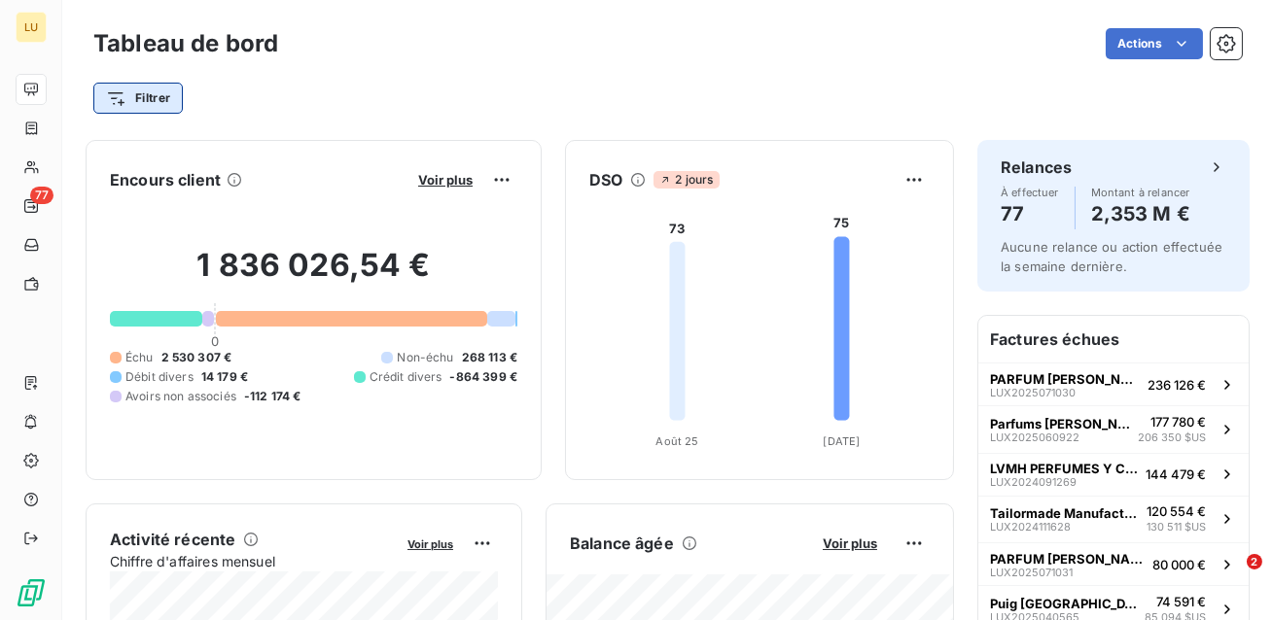
click at [141, 90] on html "LU 77 Tableau de bord Actions Filtrer Encours client Voir plus 1 836 026,54 € 0…" at bounding box center [636, 310] width 1273 height 620
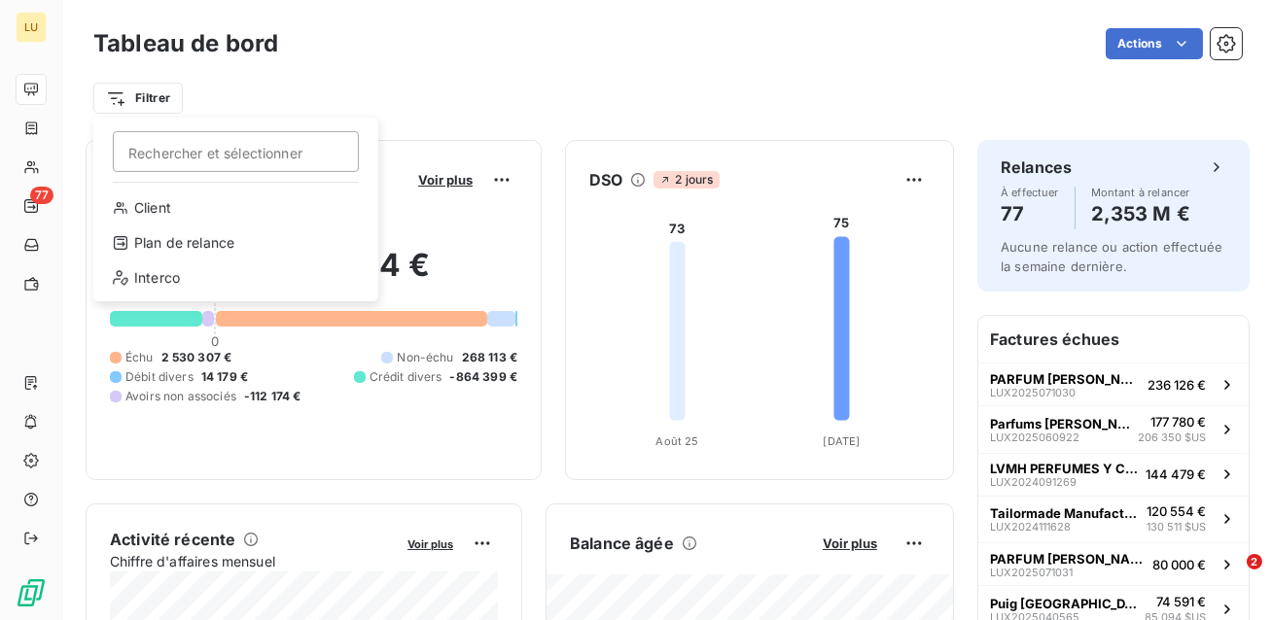
click at [230, 90] on html "LU 77 Tableau de bord Actions Filtrer Rechercher et sélectionner Client Plan de…" at bounding box center [636, 310] width 1273 height 620
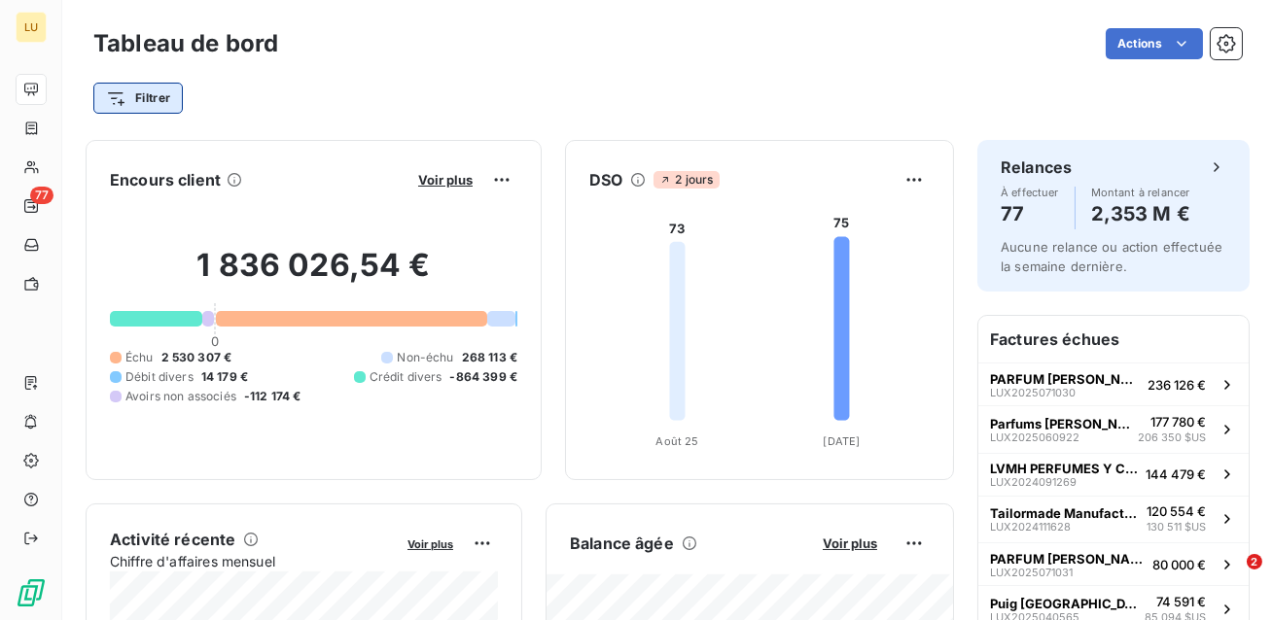
click at [146, 92] on html "LU 77 Tableau de bord Actions Filtrer Encours client Voir plus 1 836 026,54 € 0…" at bounding box center [636, 310] width 1273 height 620
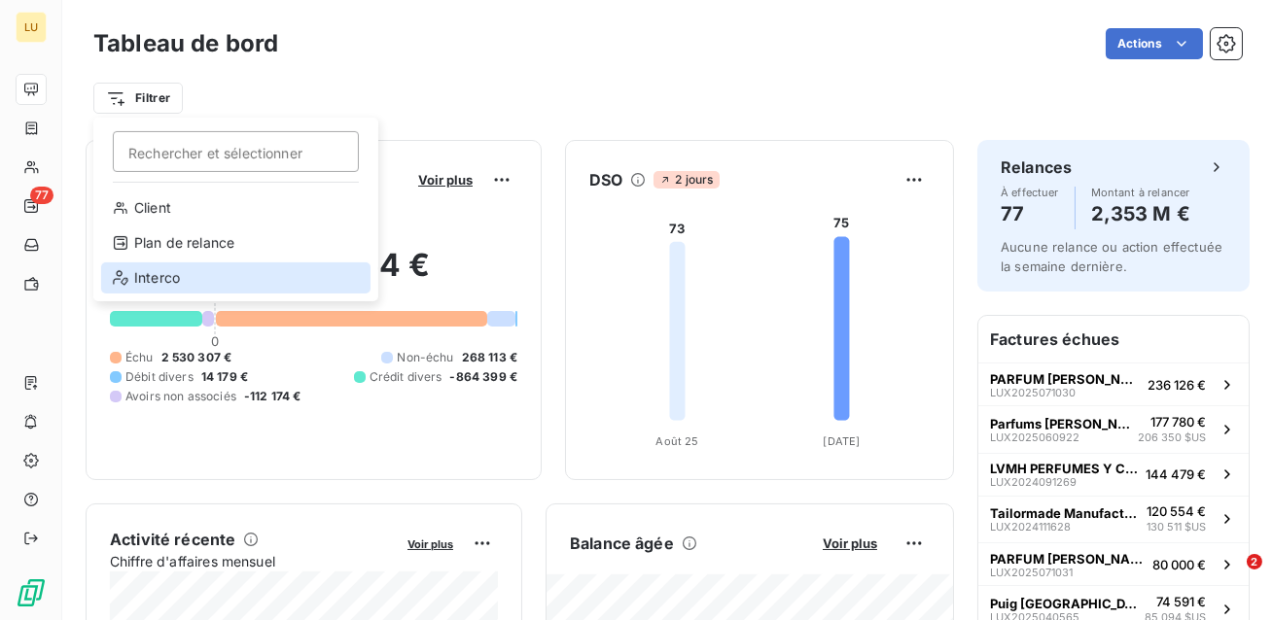
click at [141, 268] on div "Interco" at bounding box center [235, 278] width 269 height 31
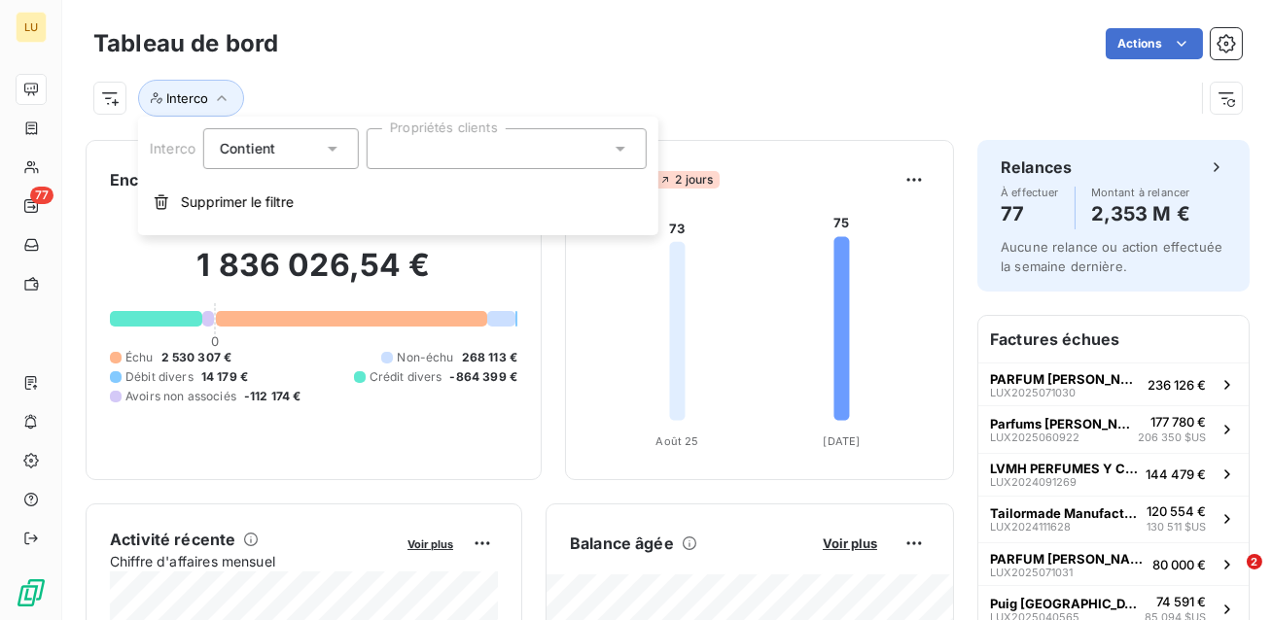
click at [304, 148] on div "Contient is" at bounding box center [271, 148] width 103 height 27
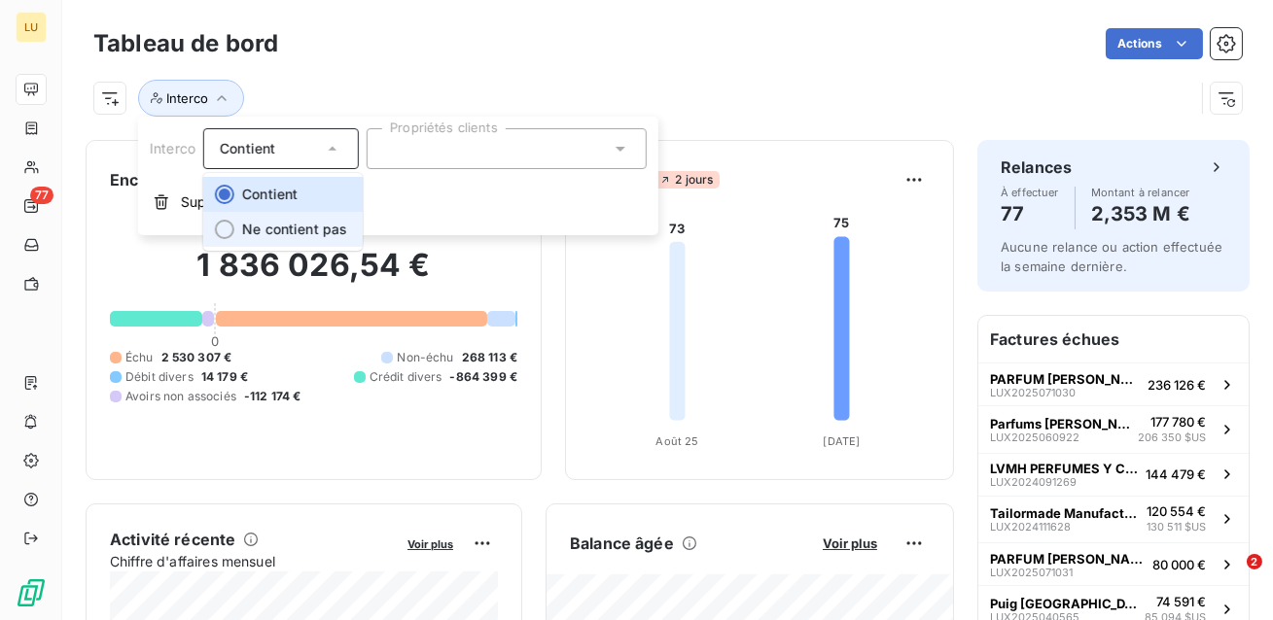
click at [284, 224] on span "Ne contient pas" at bounding box center [294, 229] width 105 height 17
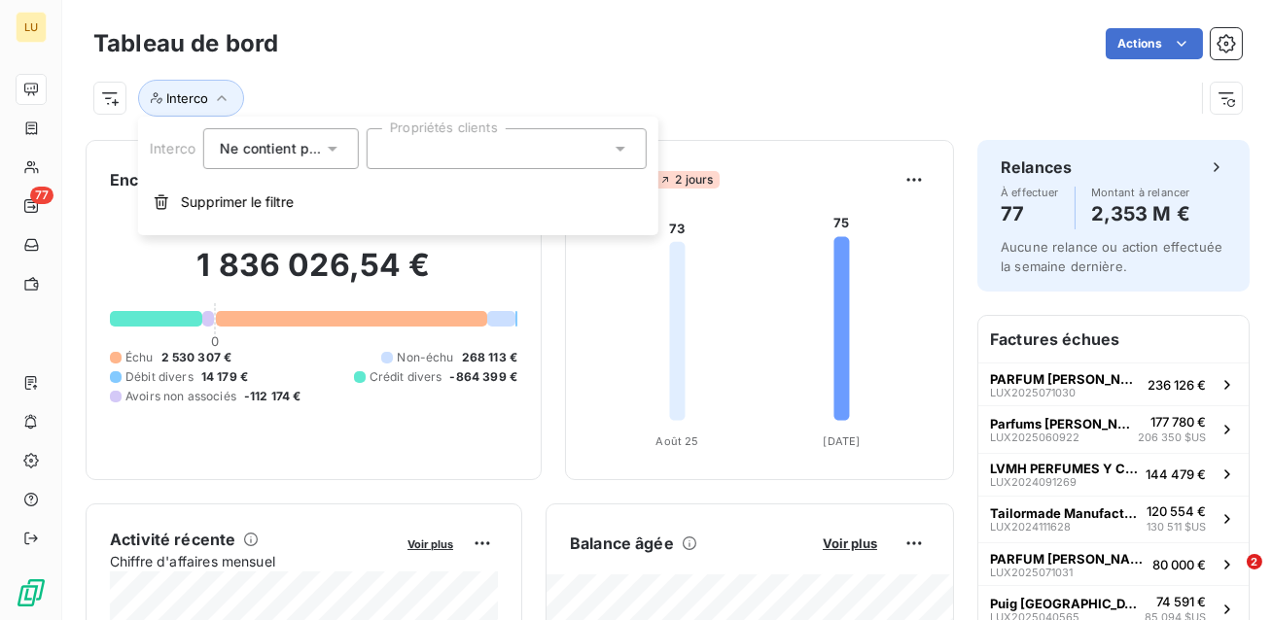
click at [397, 159] on div at bounding box center [507, 148] width 280 height 41
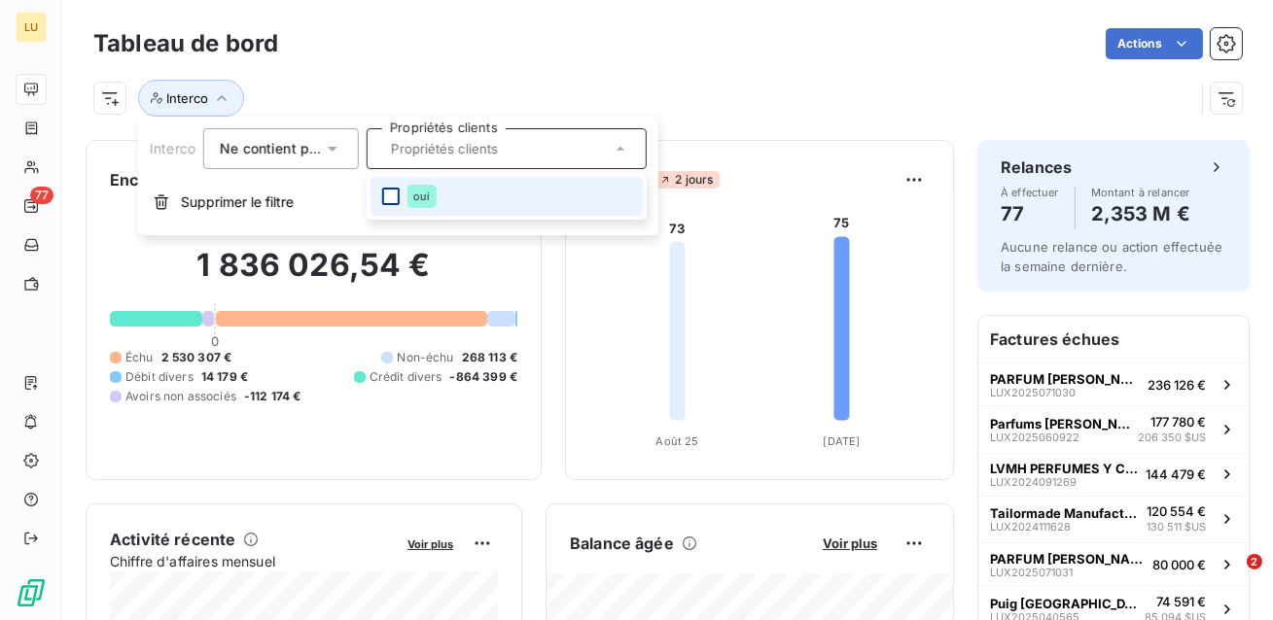
click at [386, 196] on div at bounding box center [391, 197] width 18 height 18
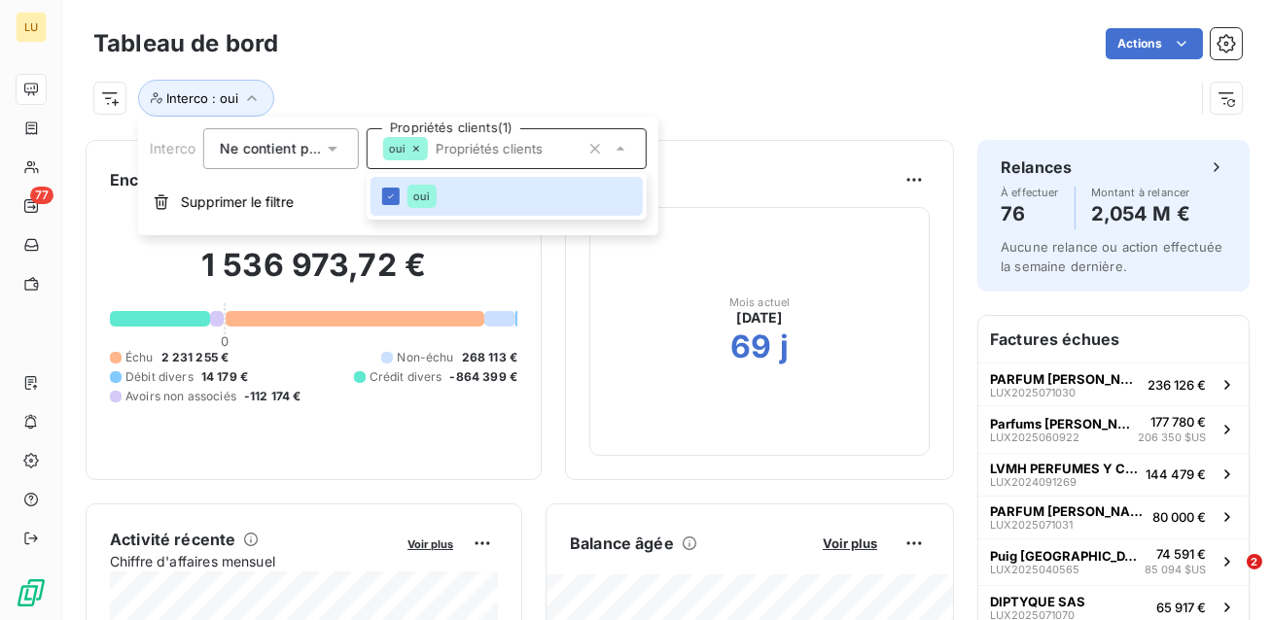
click at [432, 58] on div "Actions" at bounding box center [771, 43] width 940 height 31
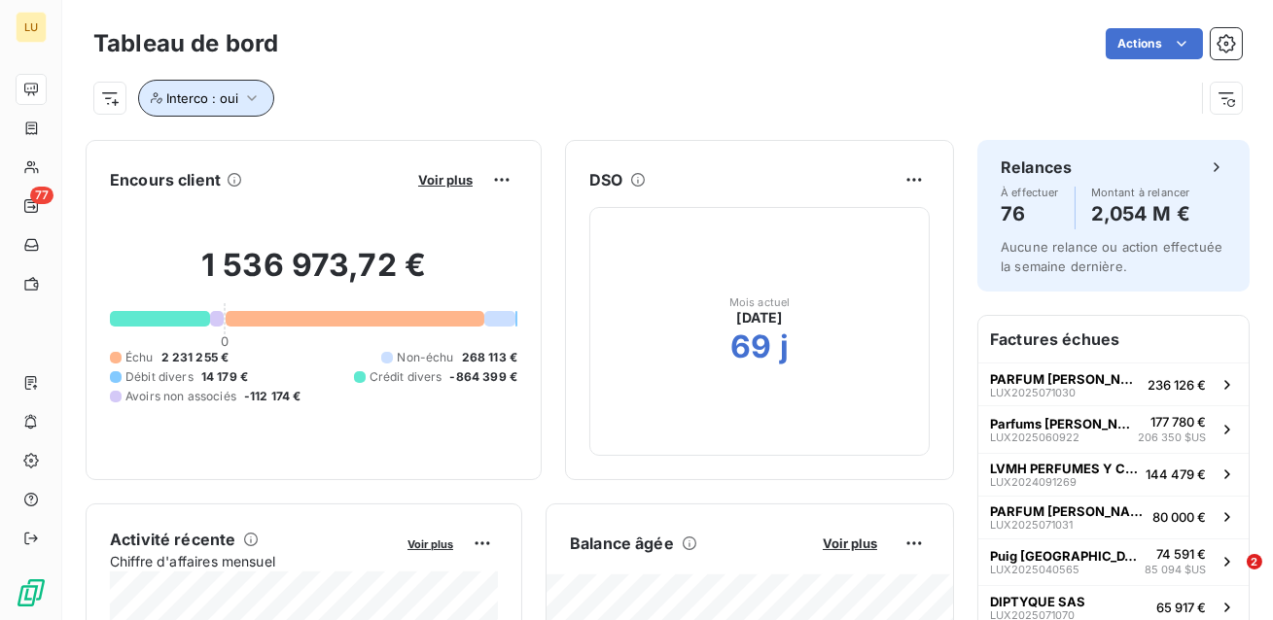
click at [244, 113] on button "Interco : oui" at bounding box center [206, 98] width 136 height 37
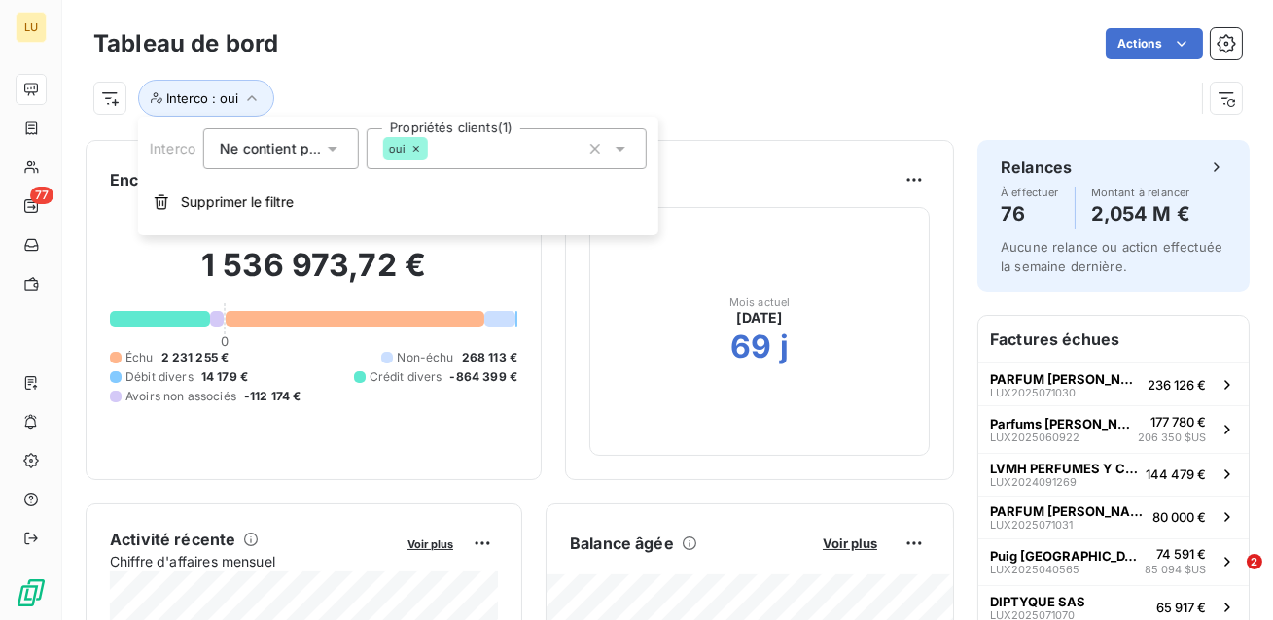
click at [383, 91] on div "Interco : oui" at bounding box center [643, 98] width 1101 height 37
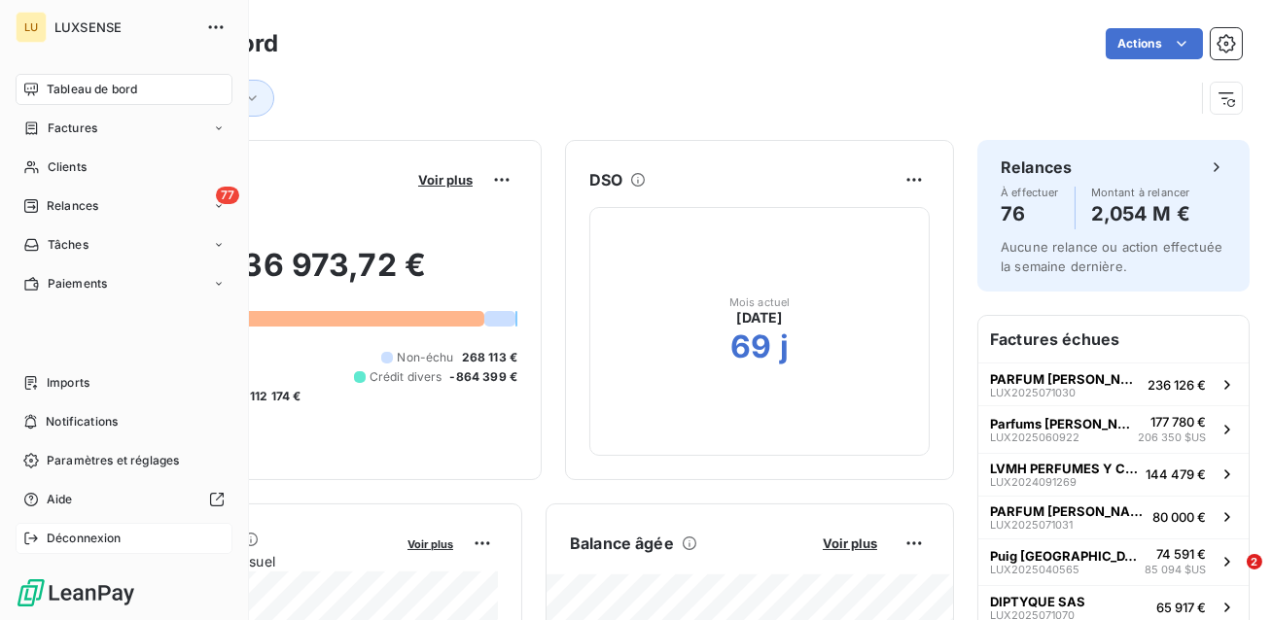
click at [89, 535] on span "Déconnexion" at bounding box center [84, 539] width 75 height 18
